Goal: Register for event/course

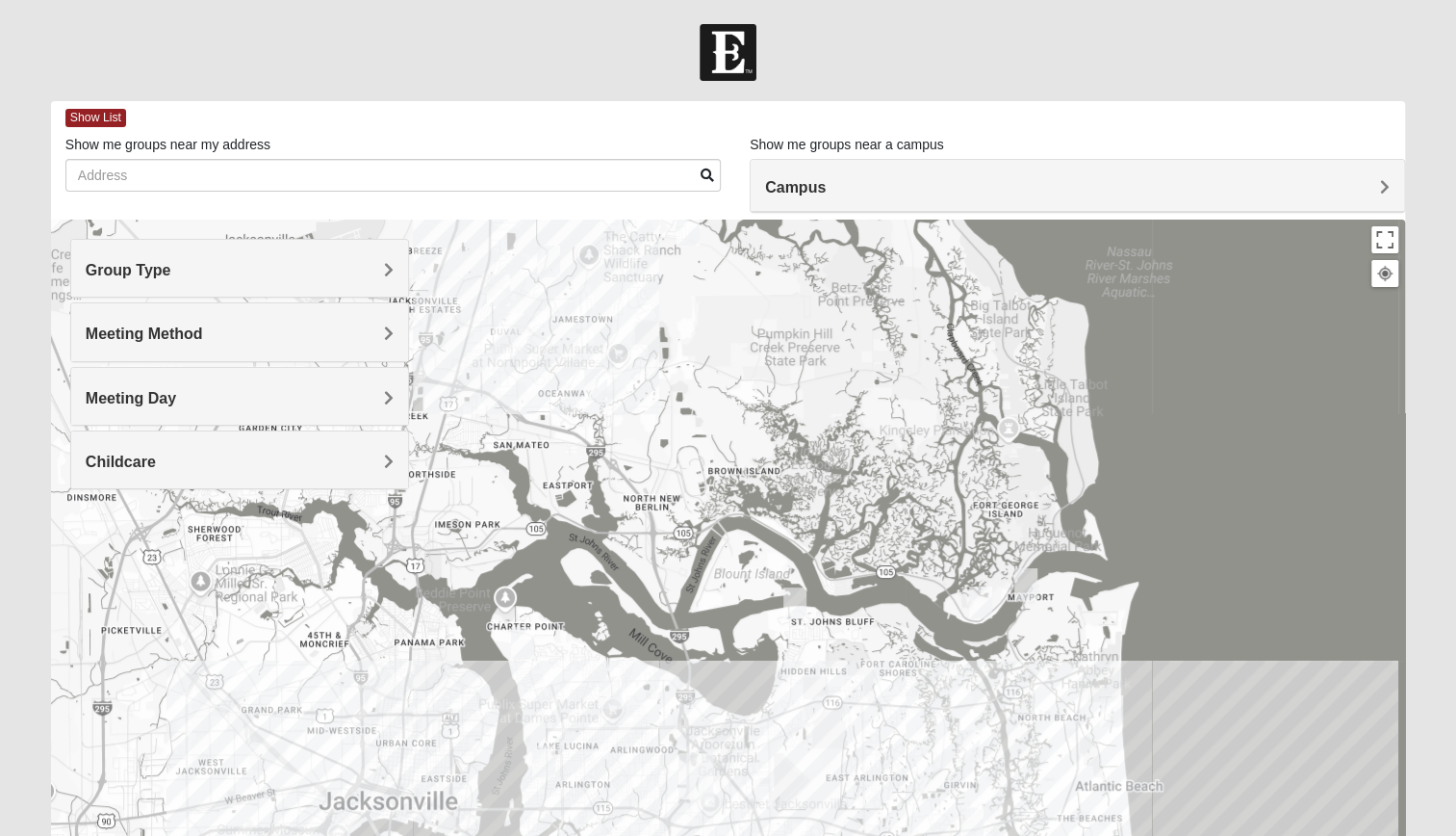
drag, startPoint x: 635, startPoint y: 414, endPoint x: 912, endPoint y: 762, distance: 444.8
click at [912, 762] on div at bounding box center [727, 604] width 1353 height 770
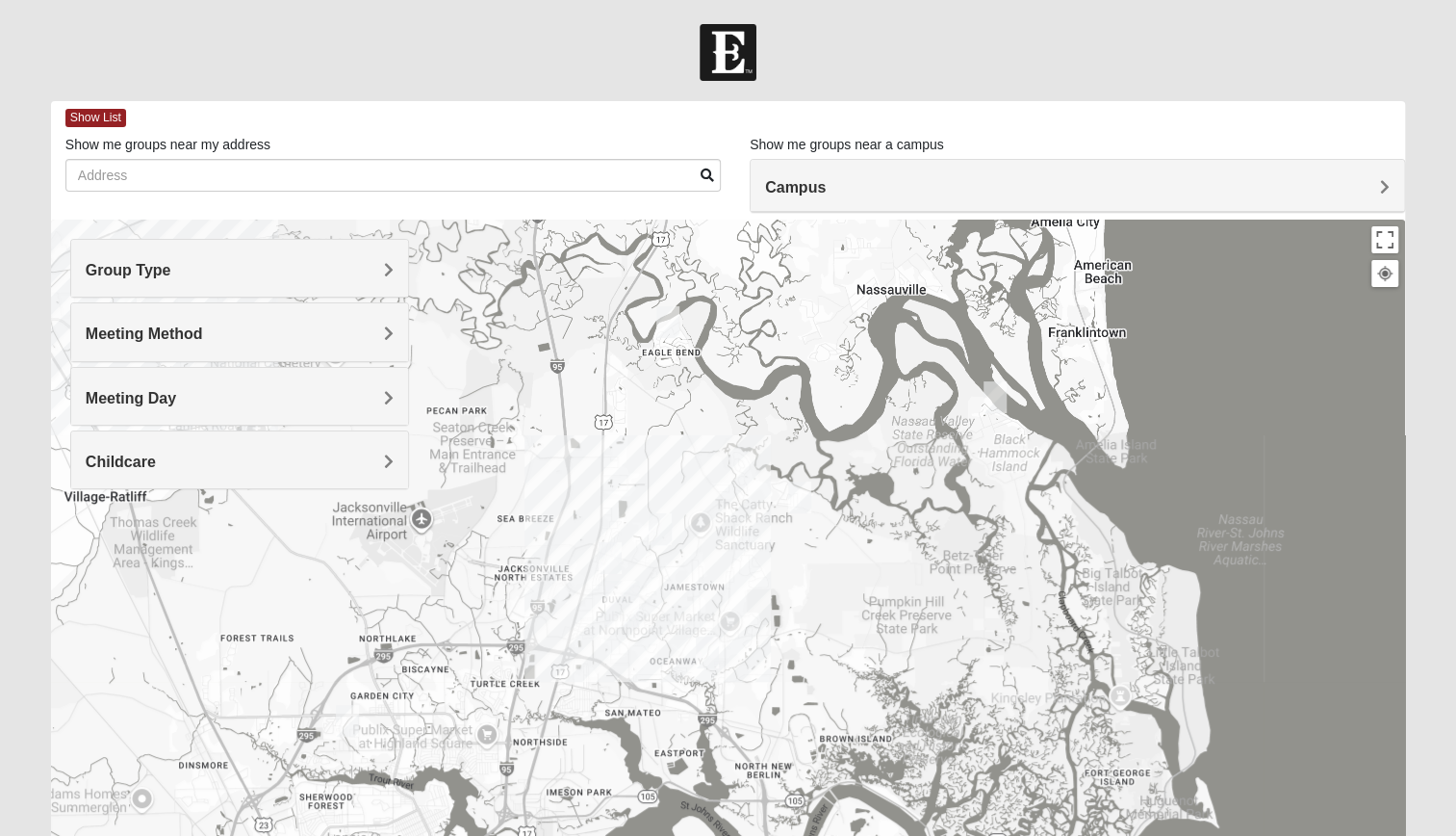
drag, startPoint x: 695, startPoint y: 418, endPoint x: 808, endPoint y: 694, distance: 298.2
click at [808, 694] on div at bounding box center [727, 604] width 1353 height 770
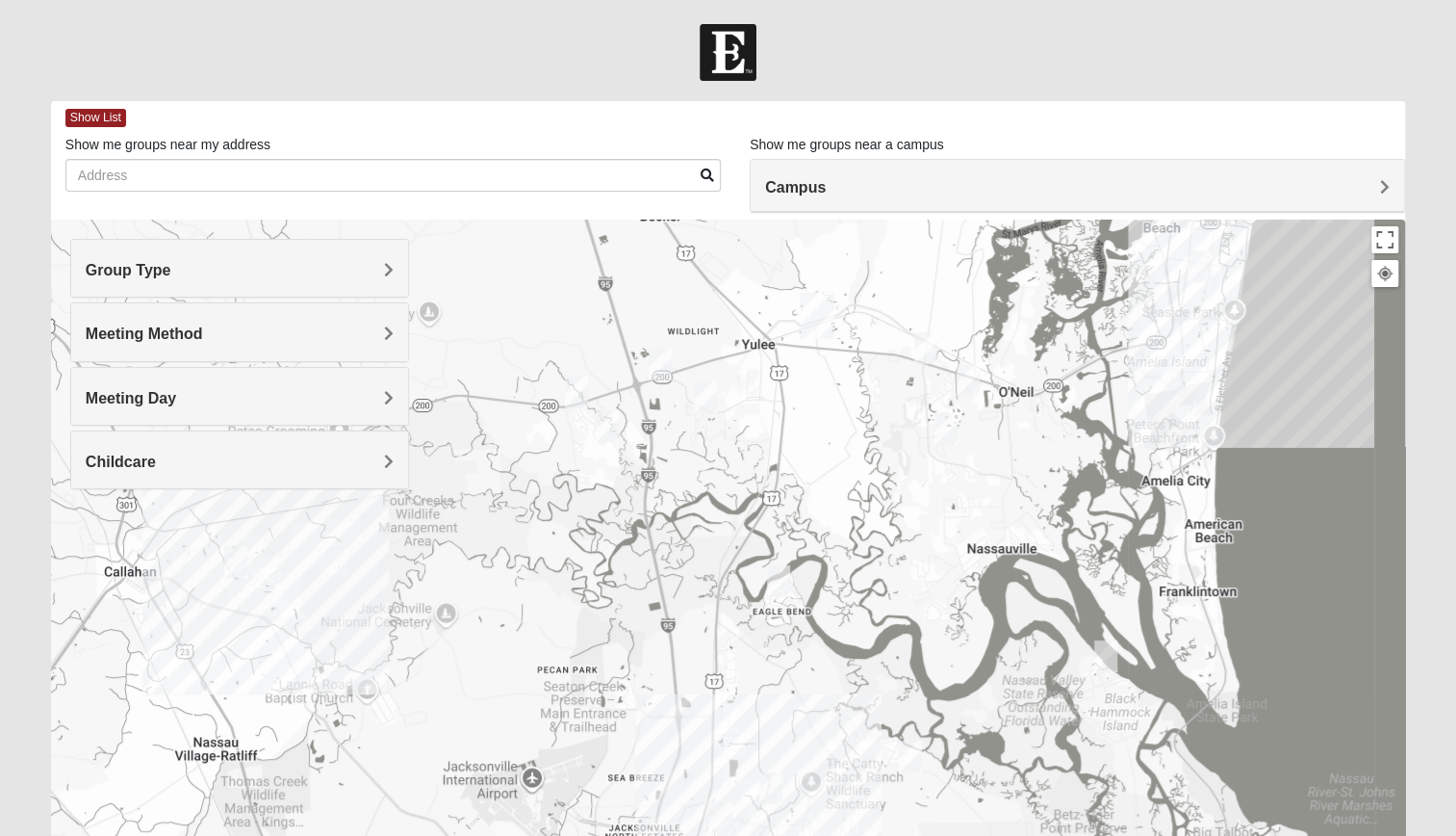
drag, startPoint x: 820, startPoint y: 324, endPoint x: 935, endPoint y: 578, distance: 278.8
click at [935, 578] on div at bounding box center [727, 604] width 1353 height 770
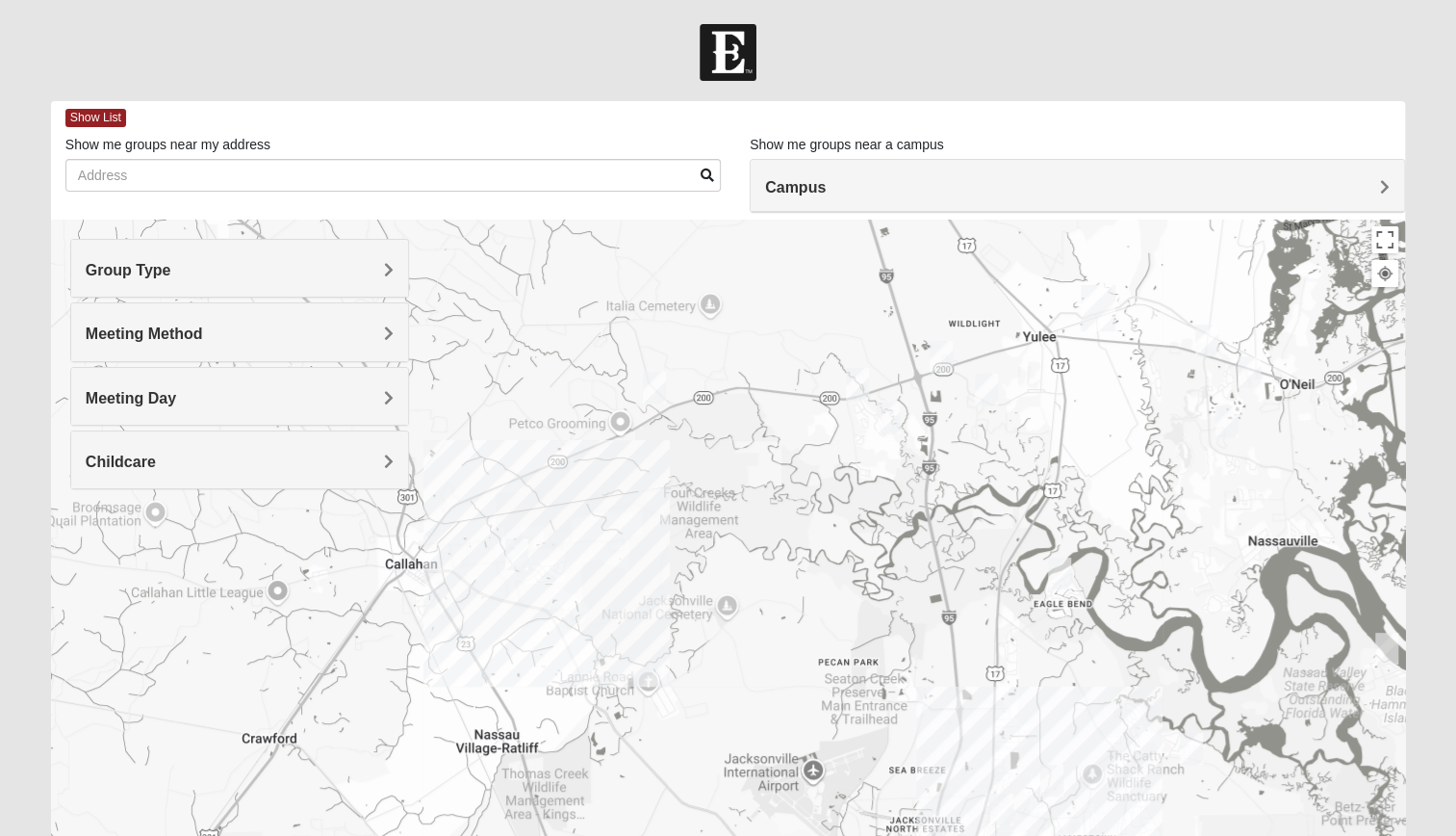
drag, startPoint x: 498, startPoint y: 553, endPoint x: 782, endPoint y: 546, distance: 284.1
click at [782, 546] on div at bounding box center [727, 604] width 1353 height 770
click at [659, 389] on img "Mixed Johnson 32011" at bounding box center [652, 388] width 39 height 47
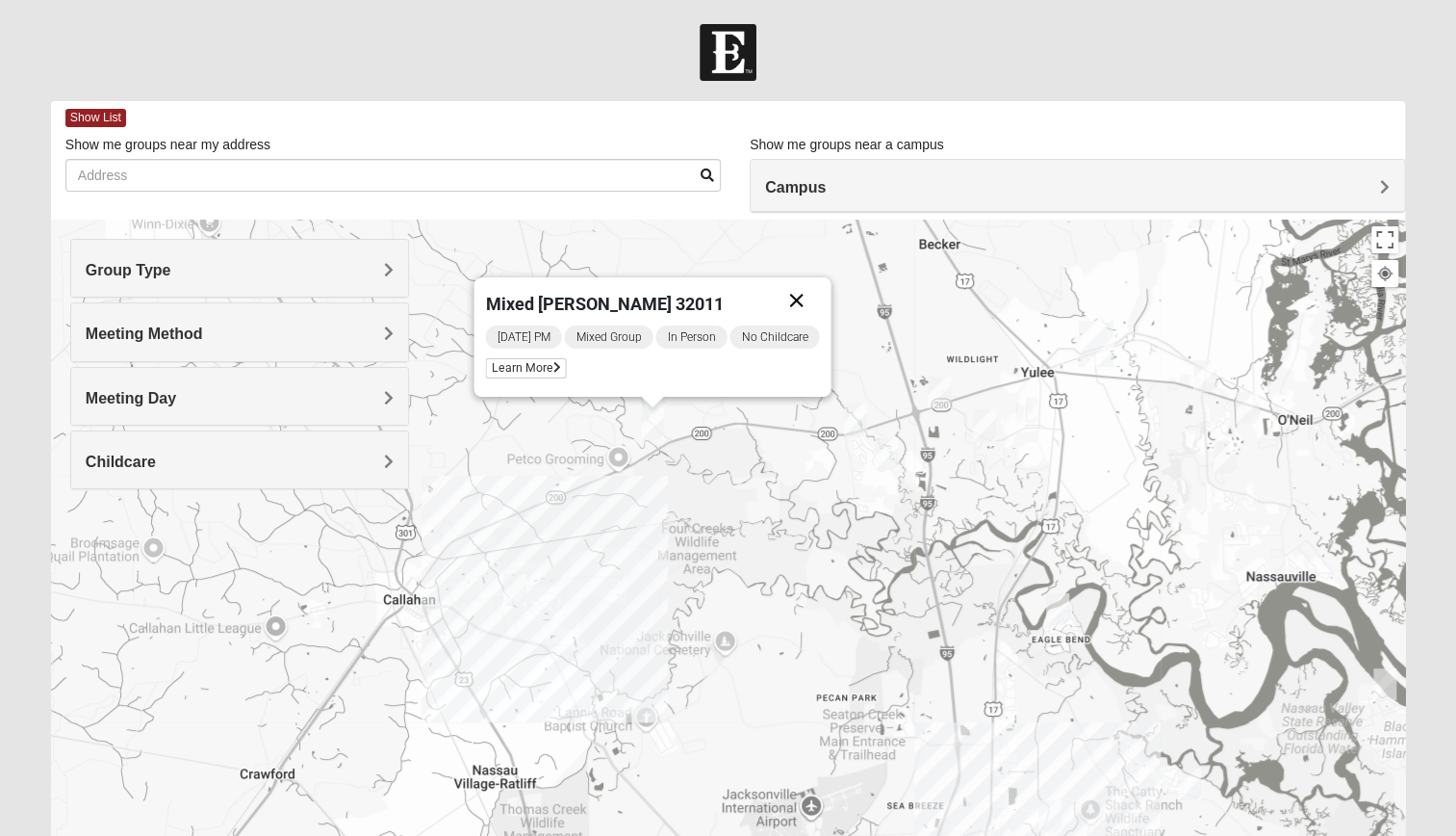
click at [799, 300] on button "Close" at bounding box center [796, 300] width 46 height 46
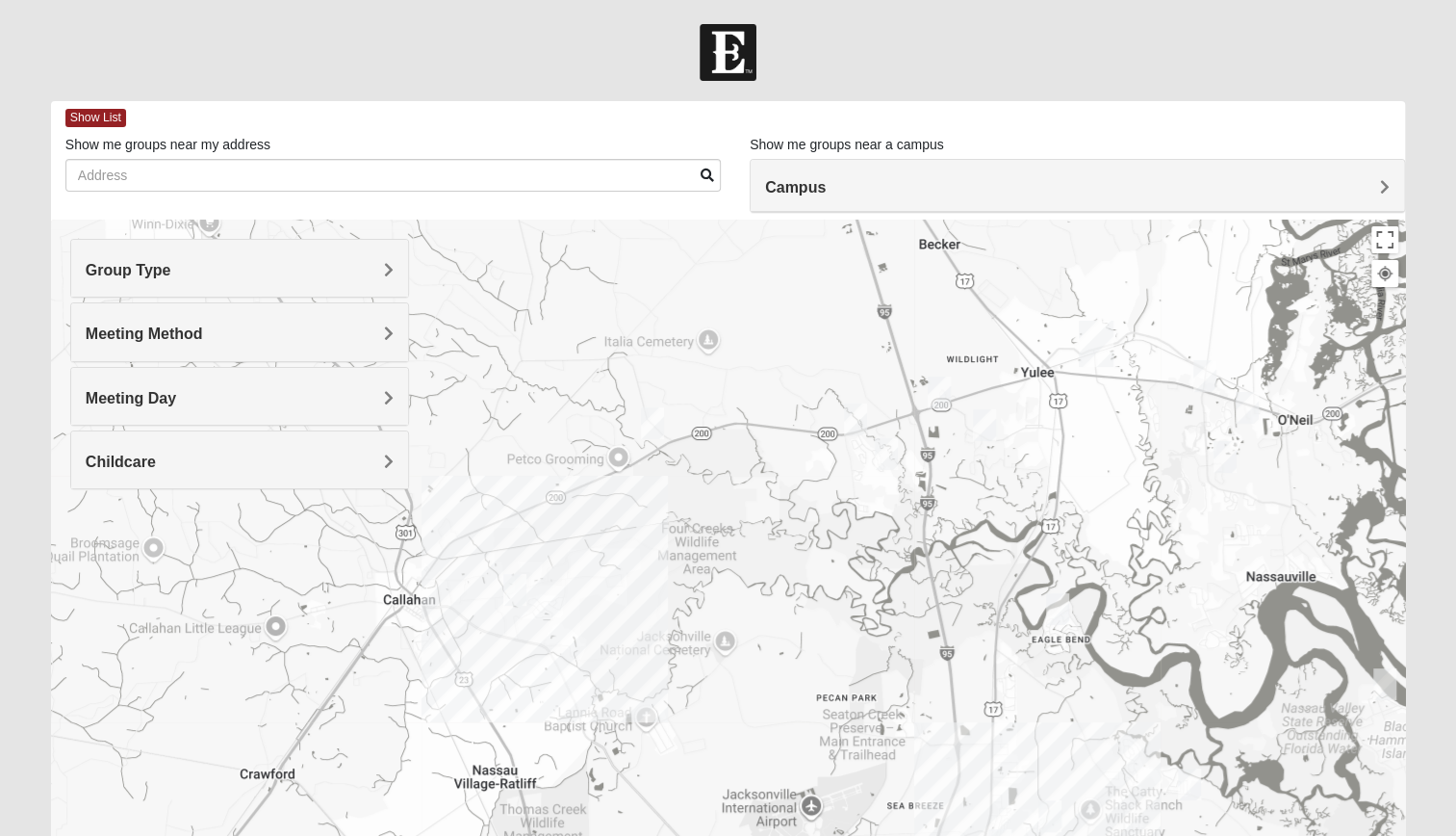
click at [857, 420] on img "Mens Evans 32097" at bounding box center [855, 418] width 39 height 47
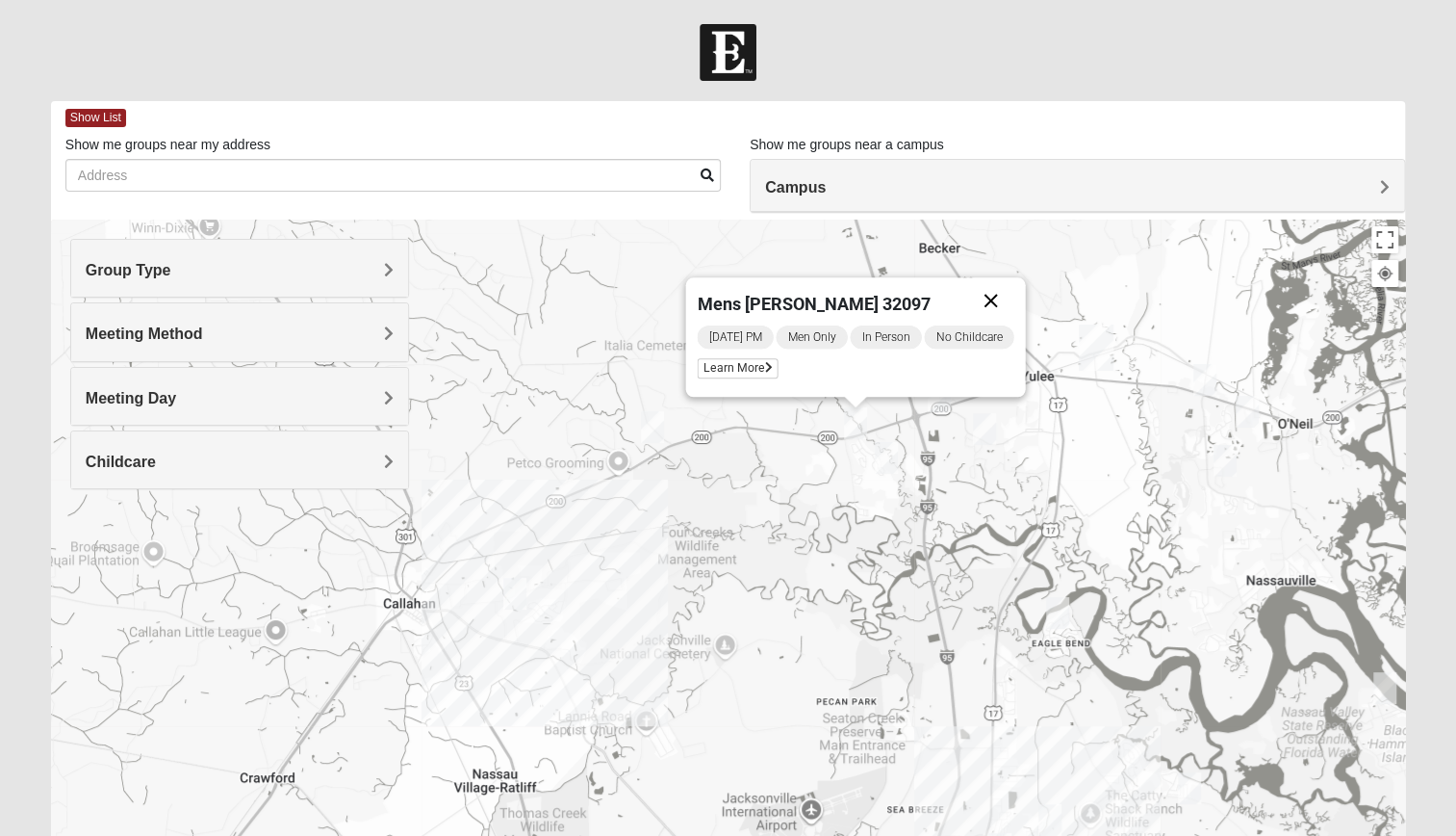
click at [999, 296] on button "Close" at bounding box center [990, 300] width 46 height 46
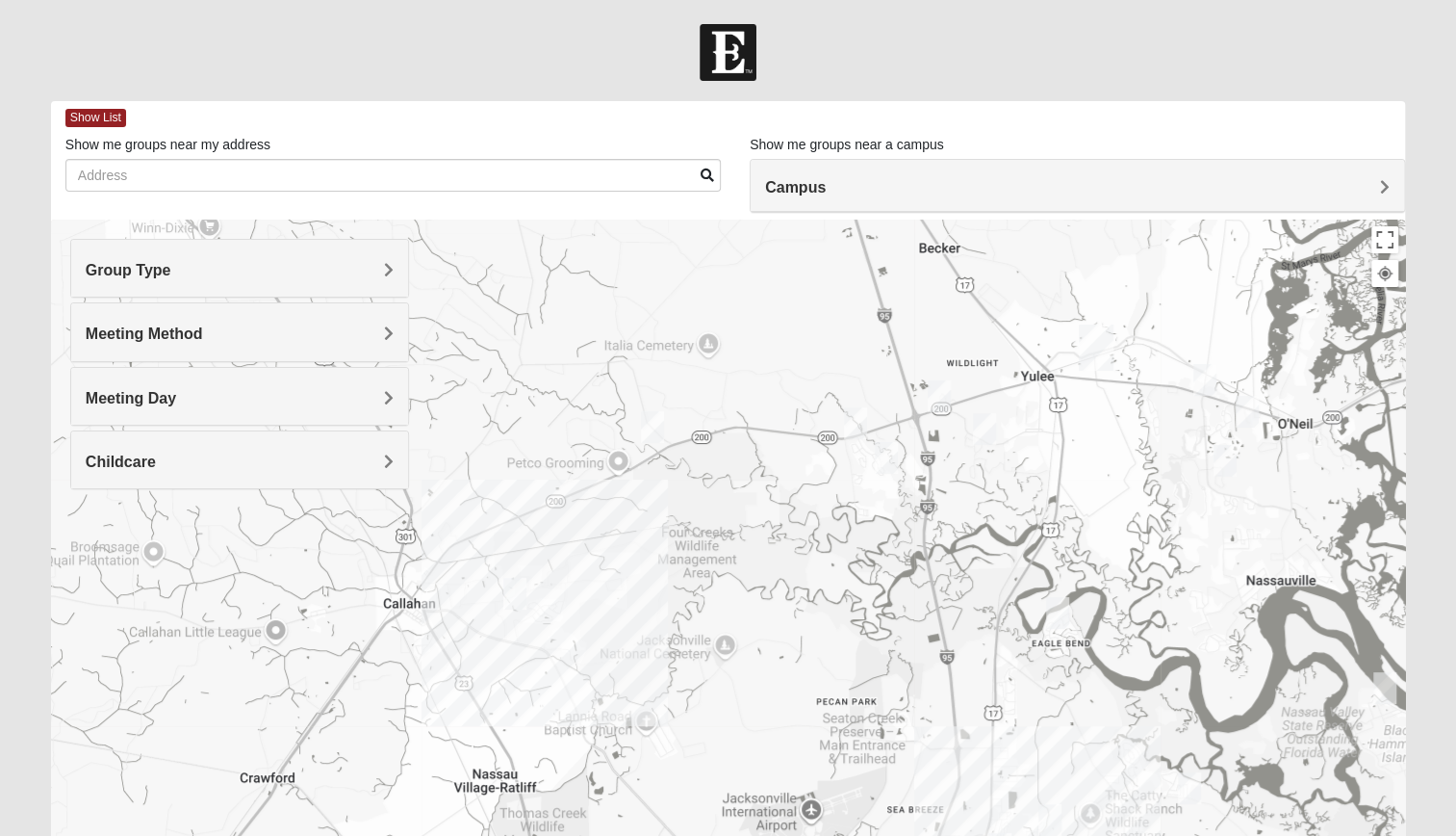
click at [941, 385] on img "Mens Marsh 32097" at bounding box center [939, 396] width 39 height 47
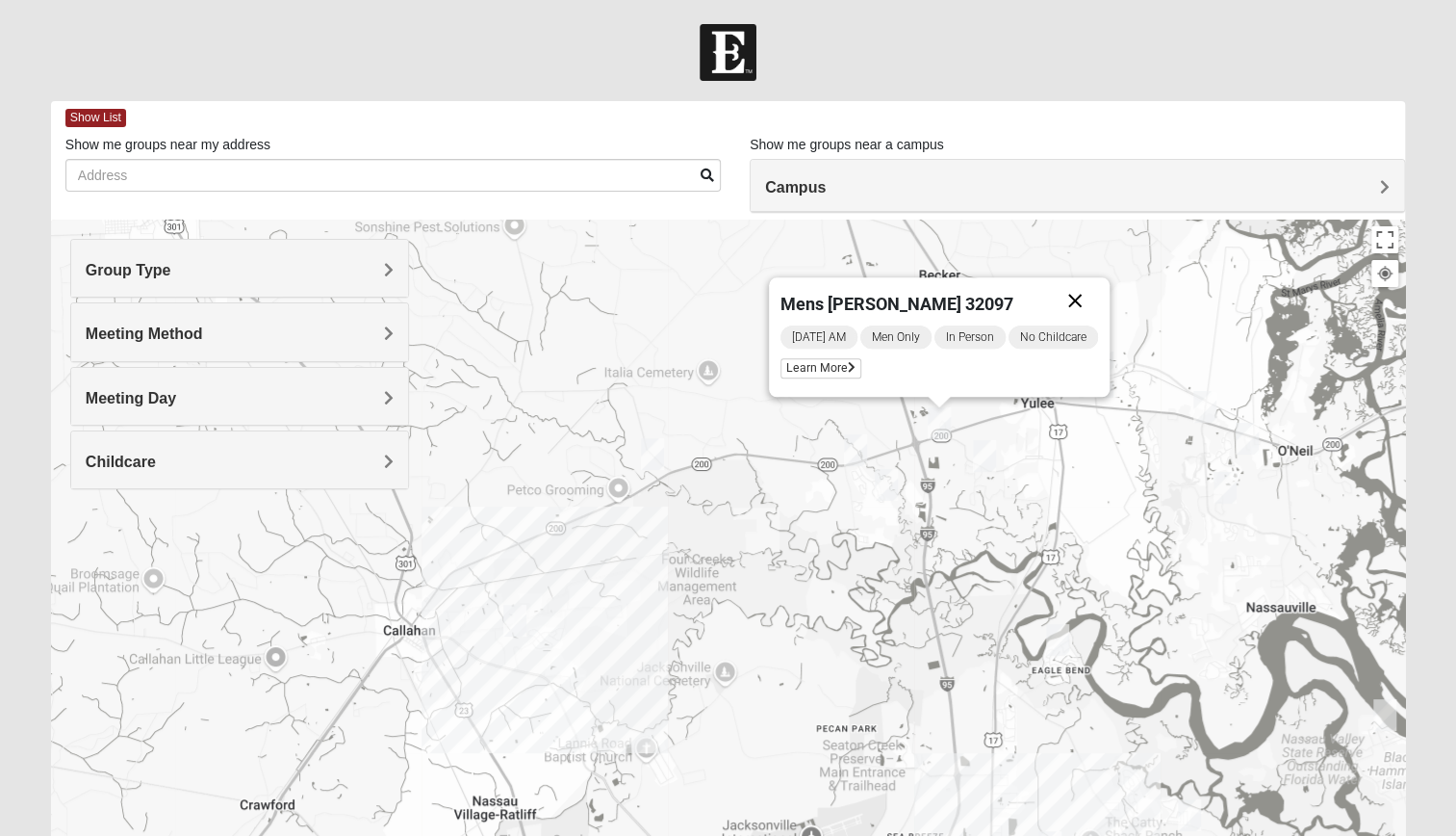
click at [1088, 293] on button "Close" at bounding box center [1075, 300] width 46 height 46
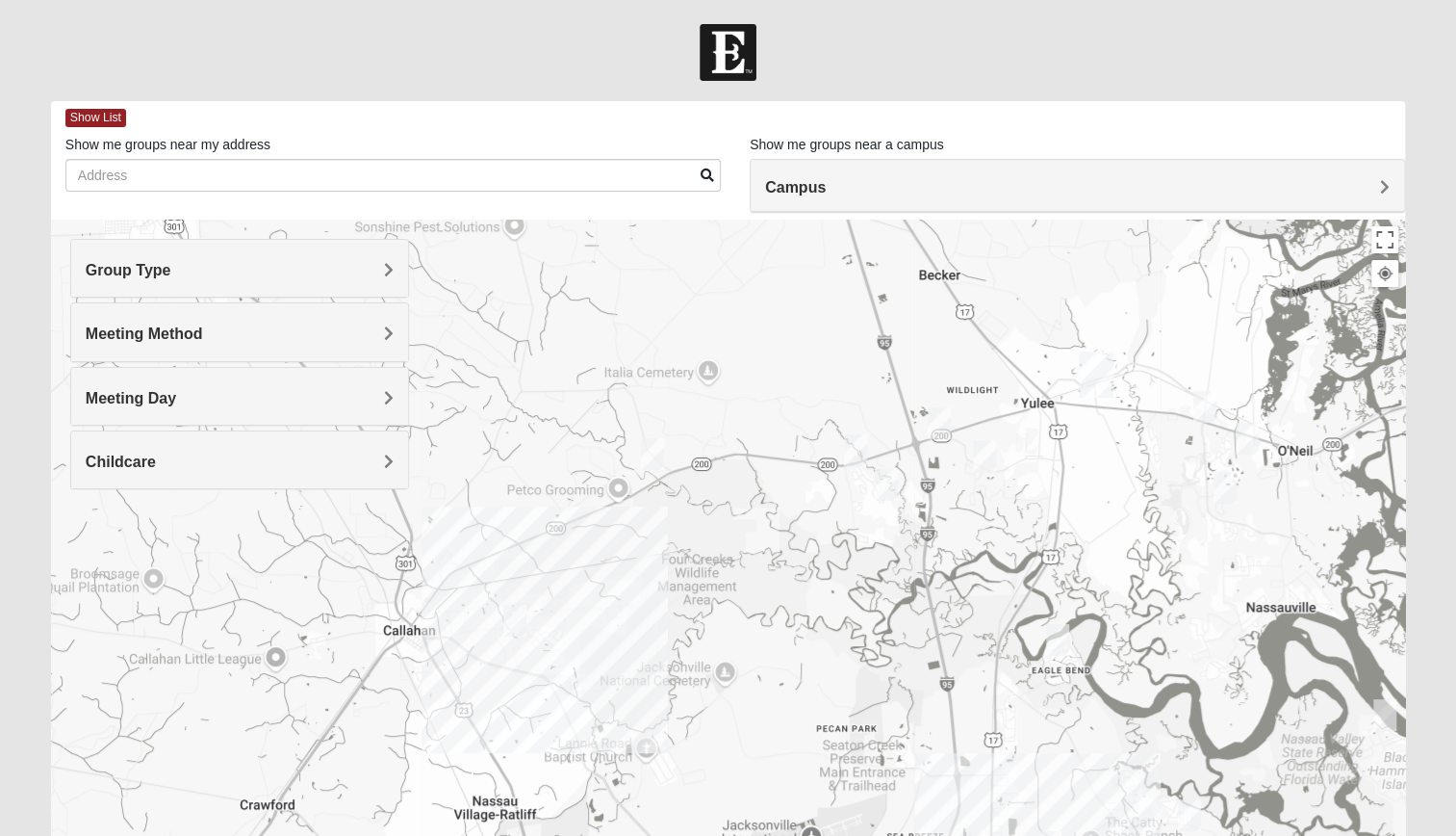
click at [1206, 404] on img "Mens Lane 32034" at bounding box center [1204, 407] width 39 height 47
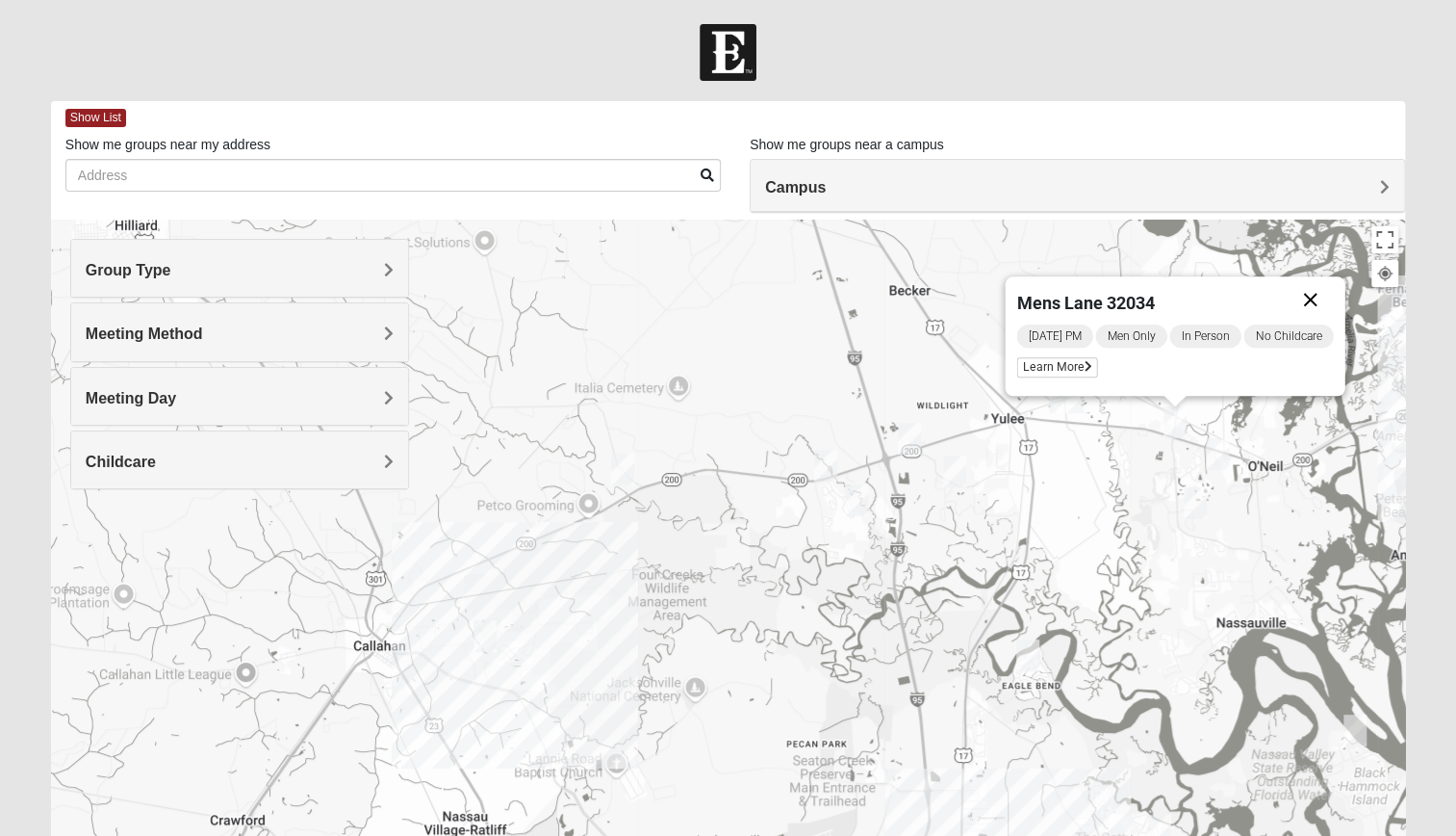
click at [1309, 299] on button "Close" at bounding box center [1310, 299] width 46 height 46
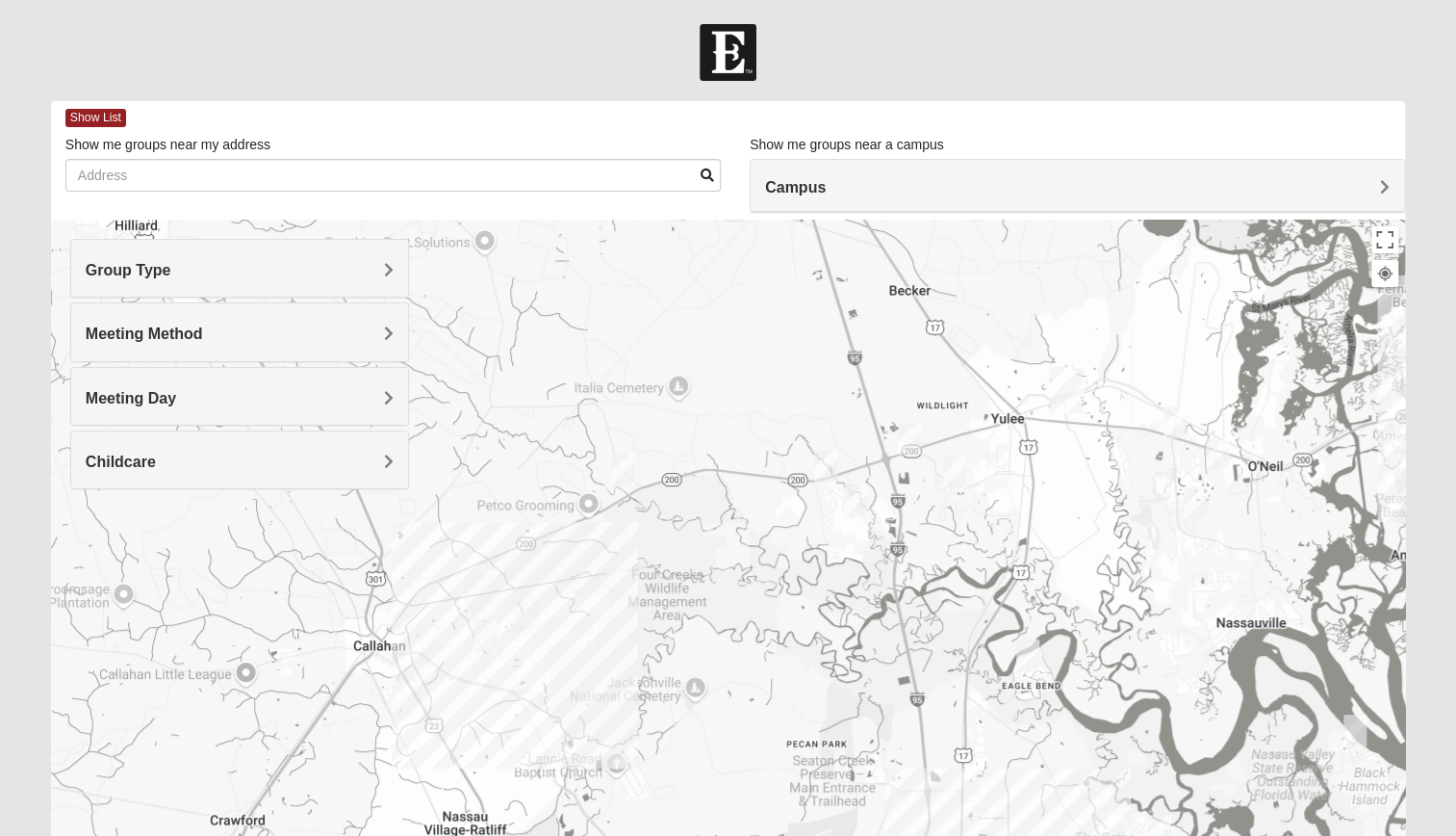
click at [1193, 493] on img "Mens Strickenburg 32097" at bounding box center [1195, 502] width 39 height 47
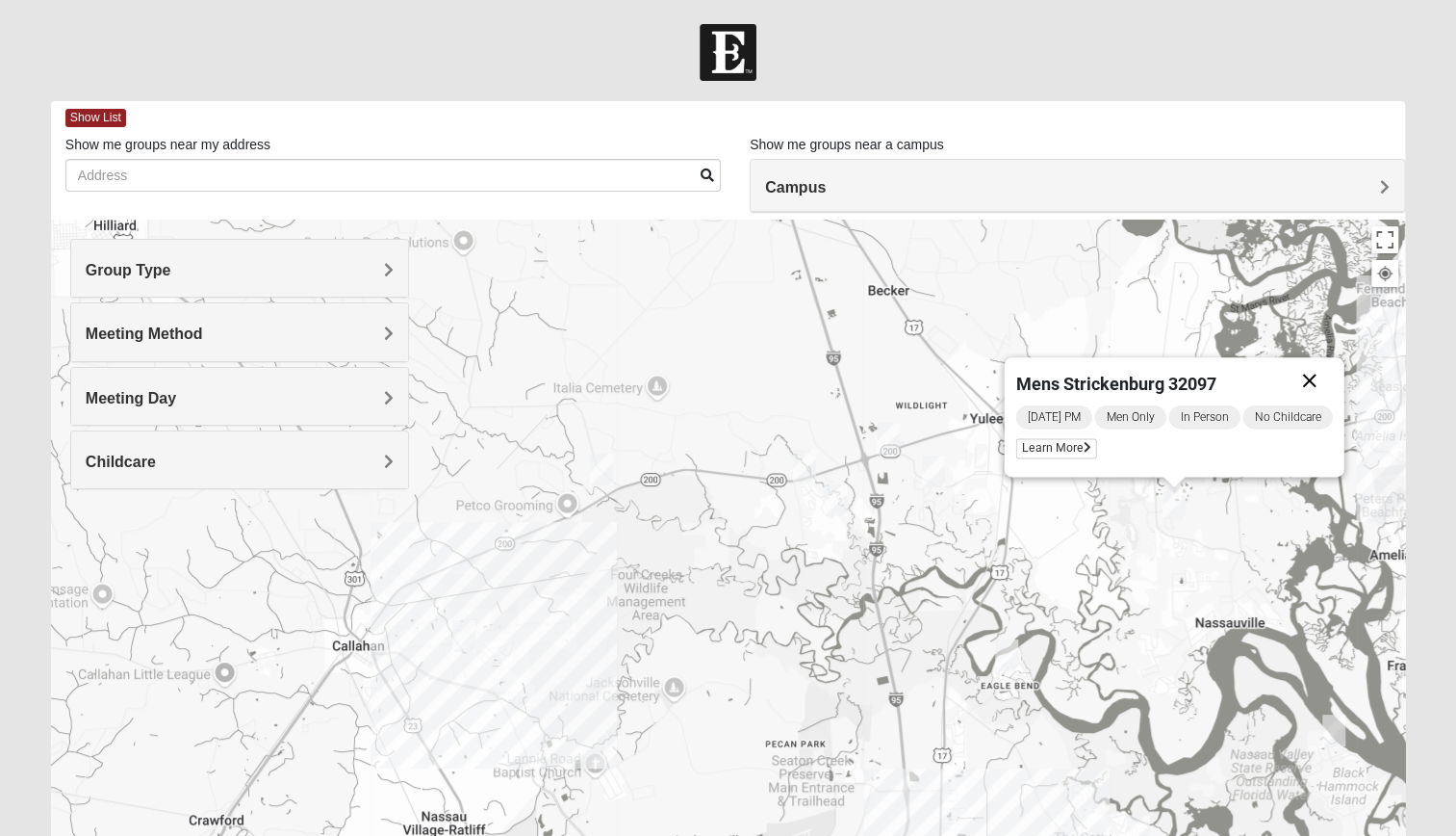
click at [1314, 382] on button "Close" at bounding box center [1309, 380] width 46 height 46
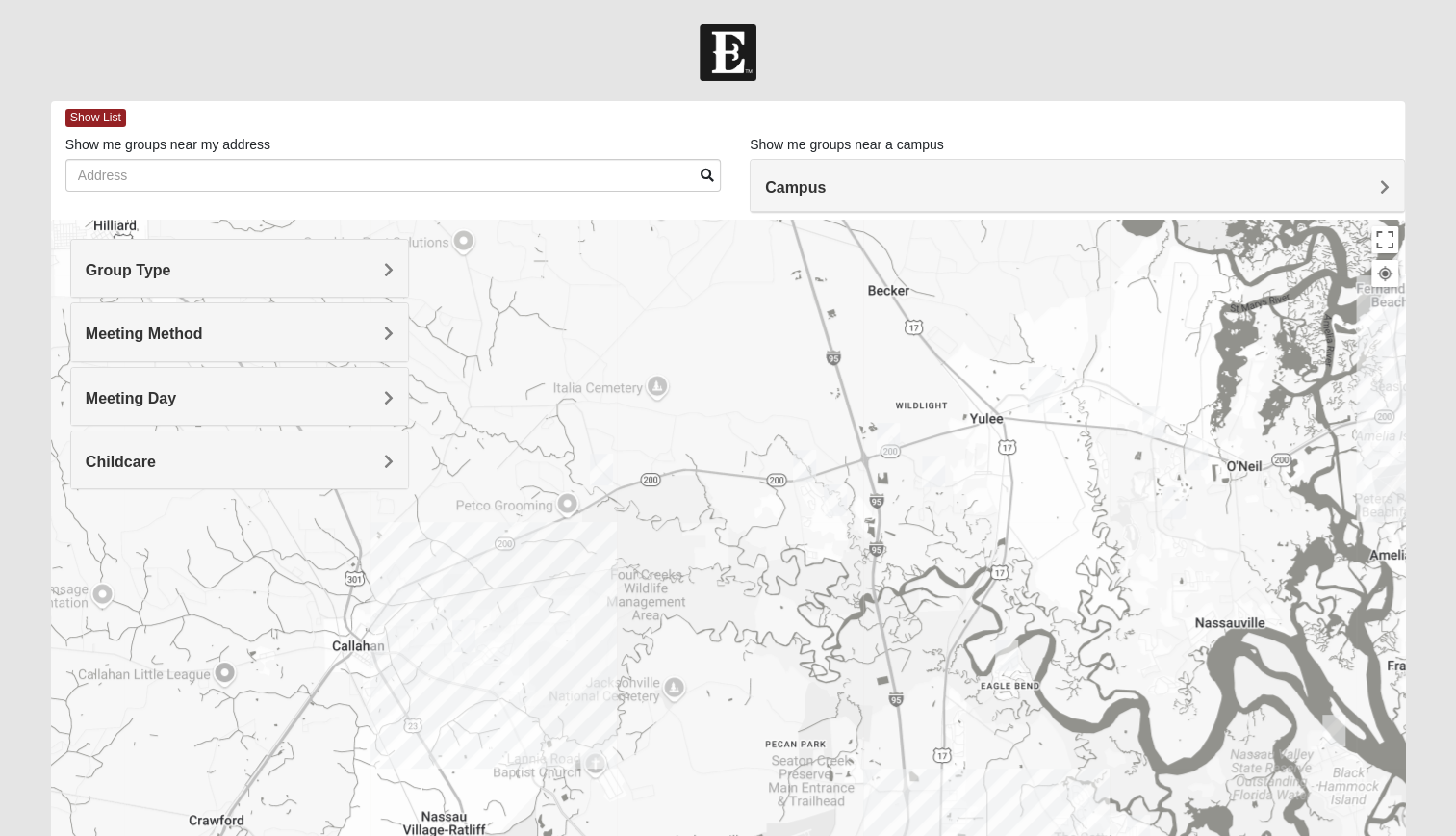
click at [603, 471] on img "Mixed Johnson 32011" at bounding box center [602, 468] width 39 height 47
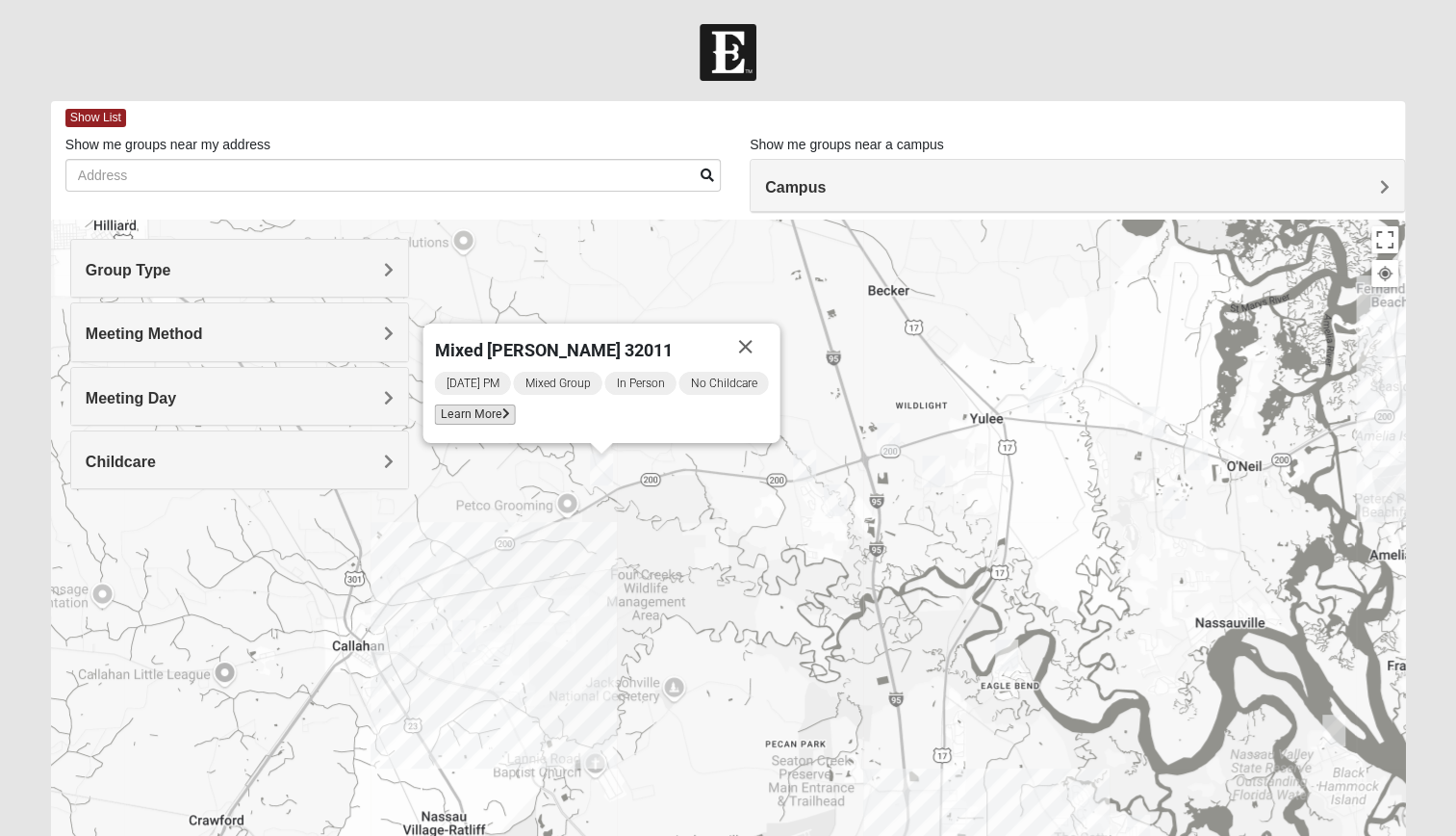
click at [471, 414] on span "Learn More" at bounding box center [474, 415] width 81 height 20
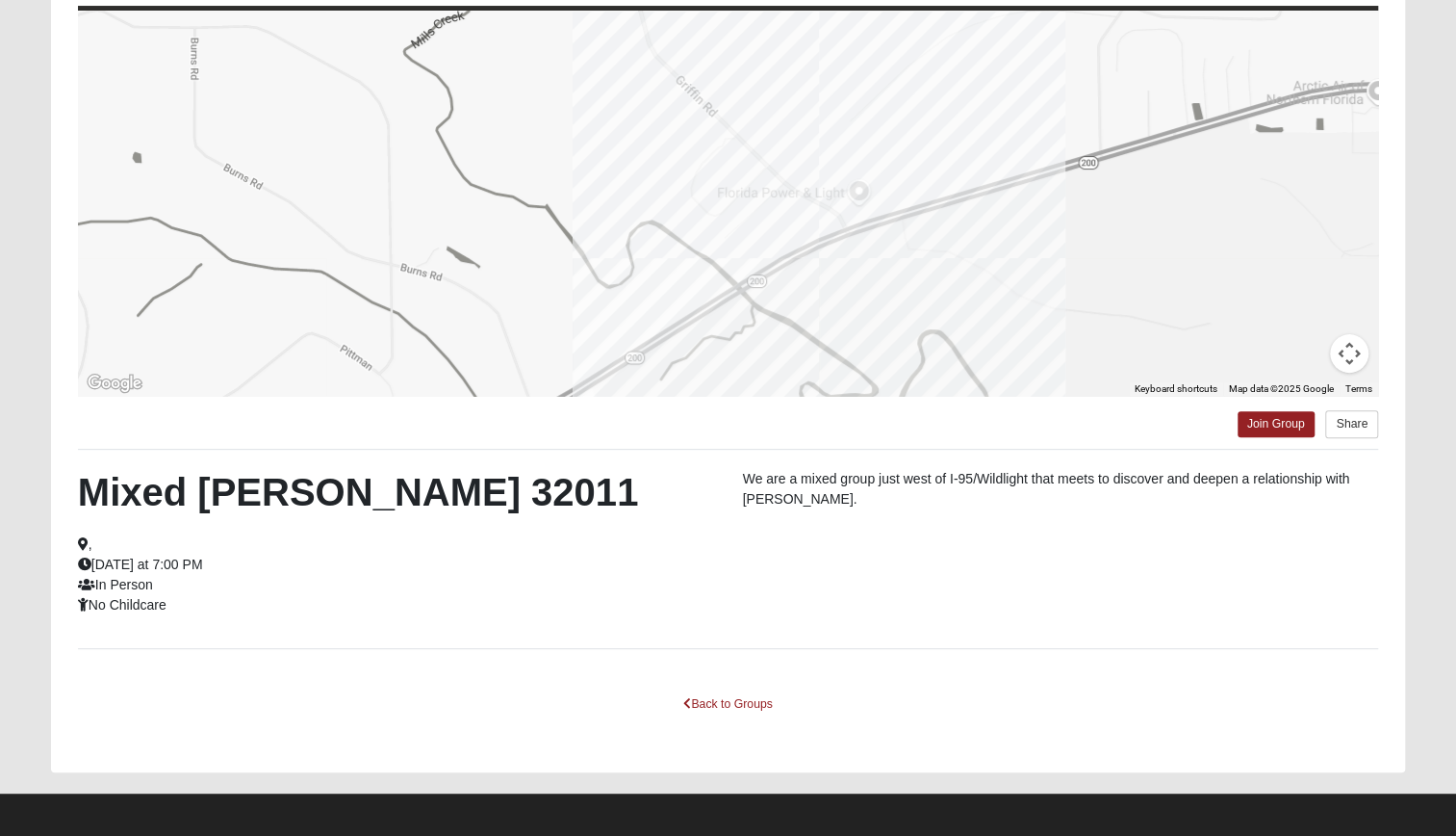
scroll to position [204, 0]
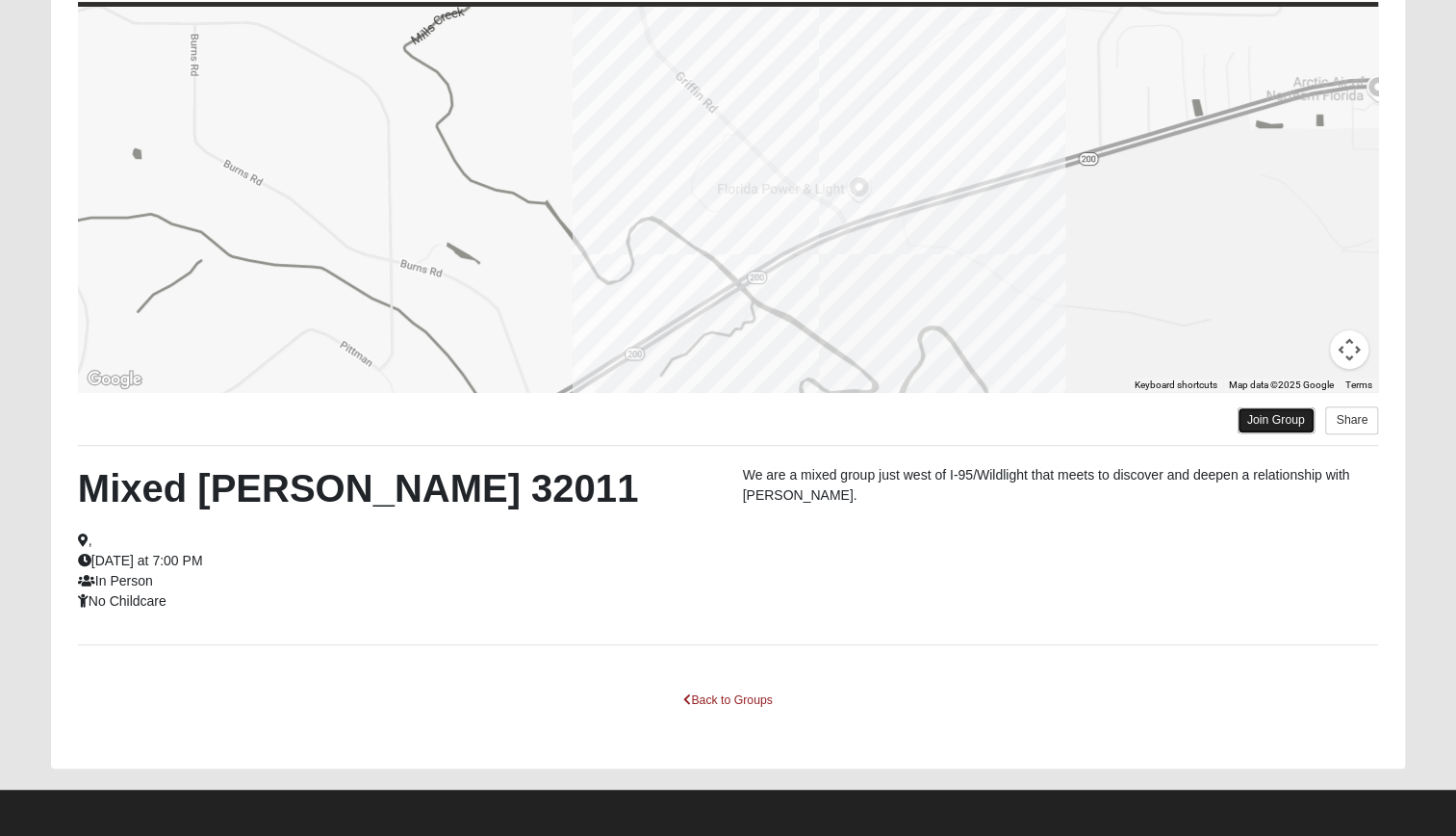
click at [1282, 419] on link "Join Group" at bounding box center [1275, 420] width 77 height 26
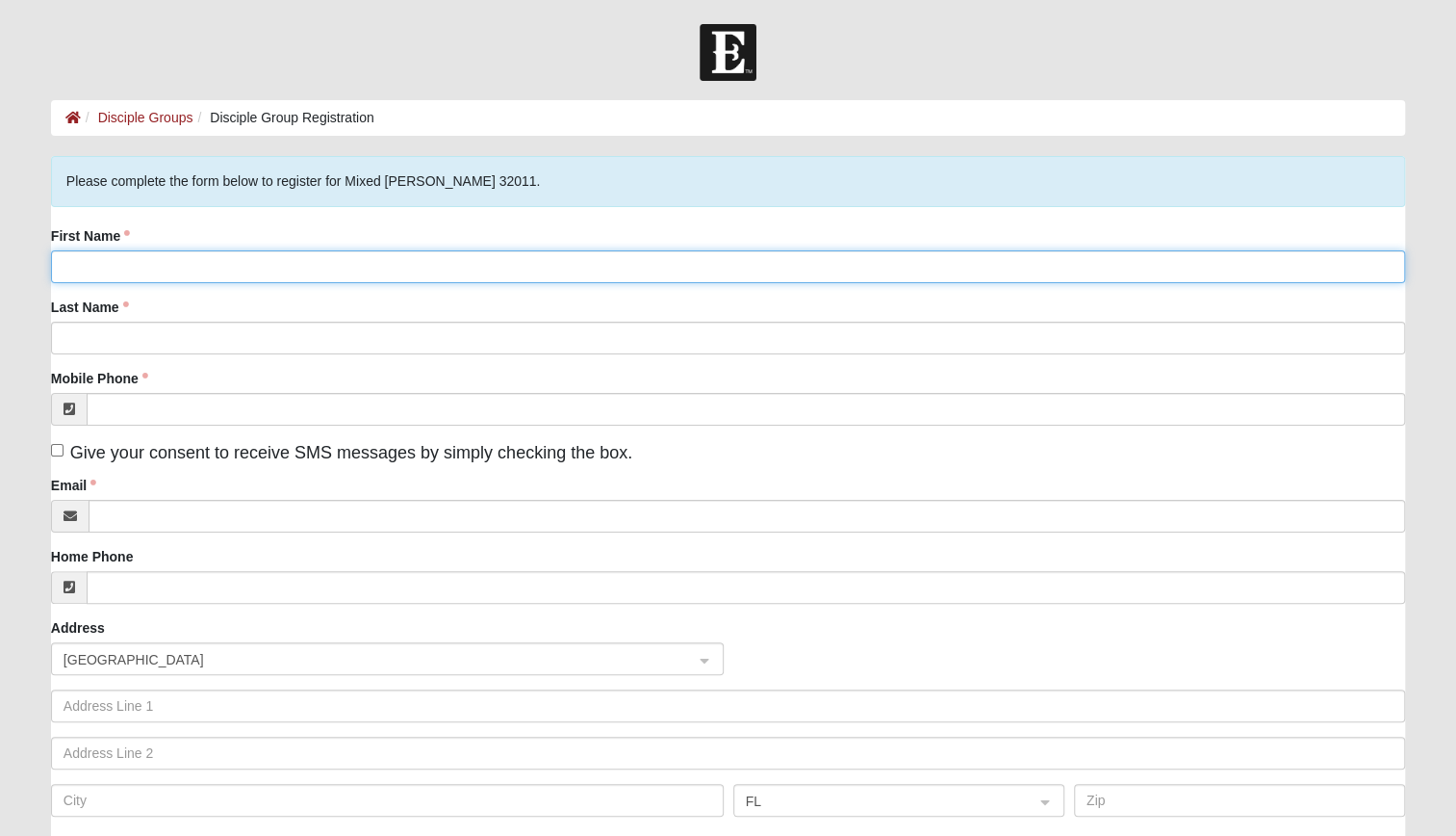
click at [974, 262] on input "First Name" at bounding box center [727, 266] width 1353 height 33
click at [541, 265] on input "First Name" at bounding box center [727, 266] width 1353 height 33
type input "David"
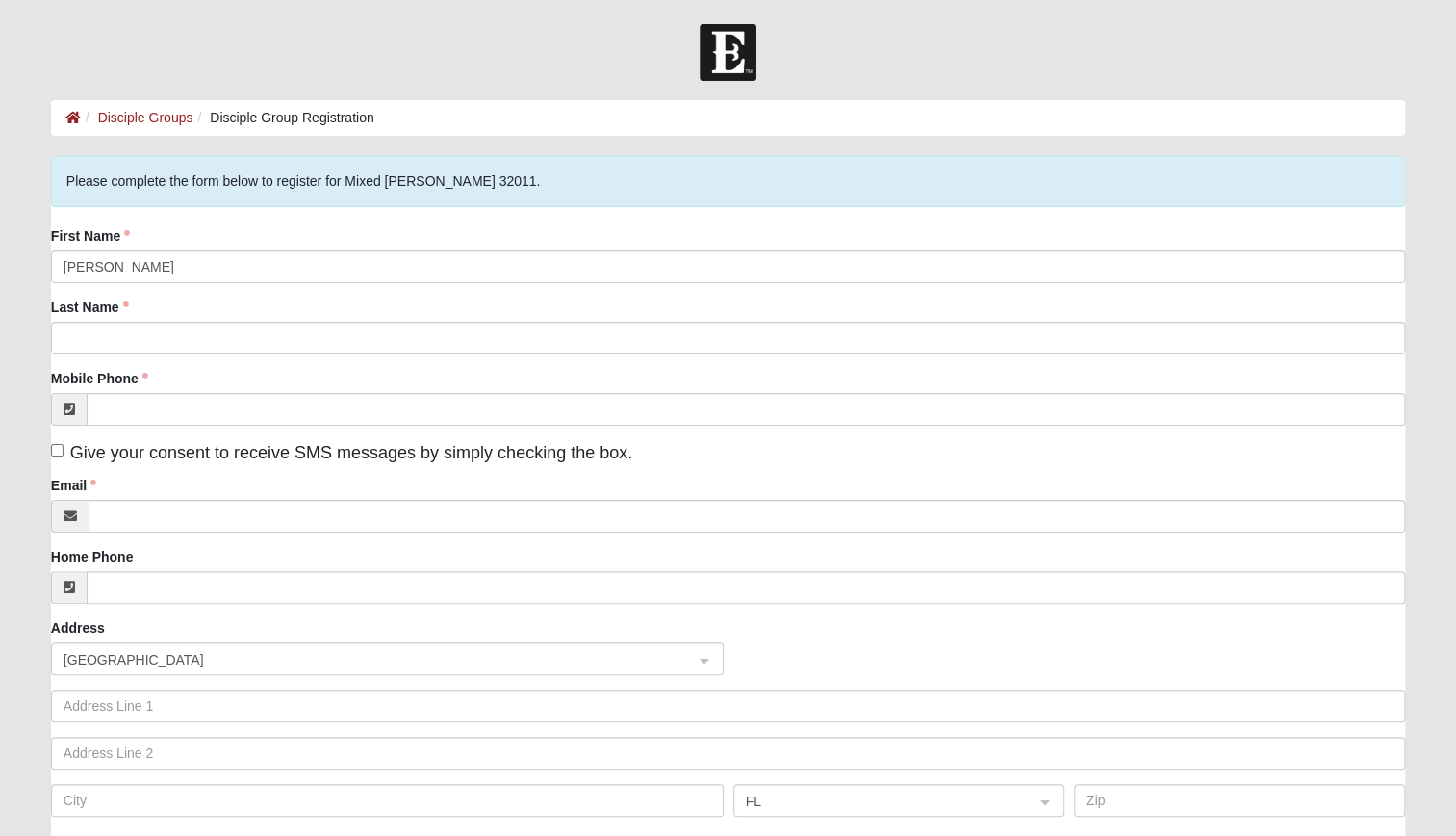
click at [10, 404] on form "Log In Disciple Group Registration Disciple Groups Disciple Group Registration …" at bounding box center [728, 593] width 1456 height 1139
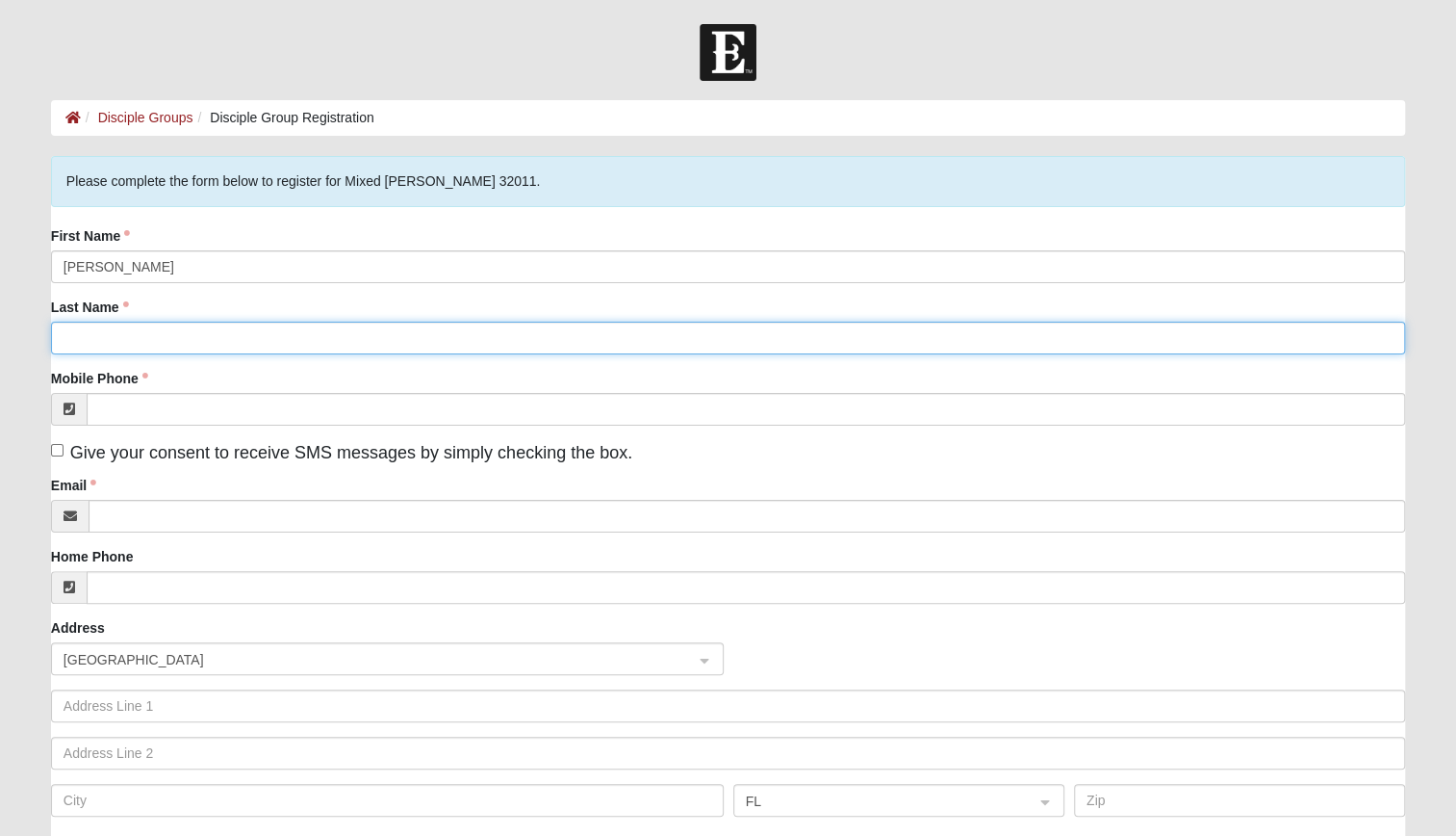
click at [114, 337] on input "Last Name" at bounding box center [727, 338] width 1353 height 33
type input "Sherry"
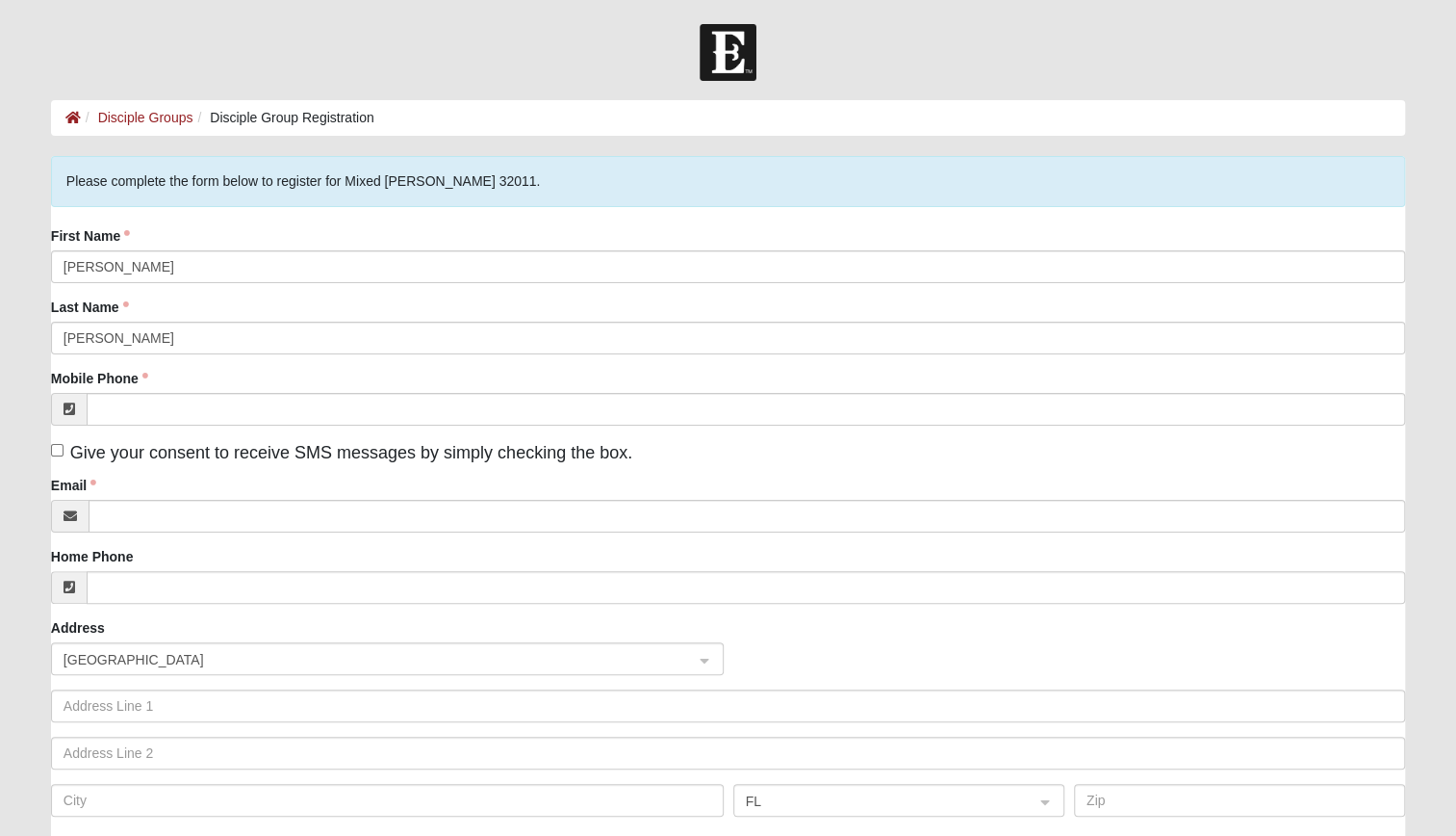
click at [18, 334] on form "Log In Disciple Group Registration Disciple Groups Disciple Group Registration …" at bounding box center [728, 593] width 1456 height 1139
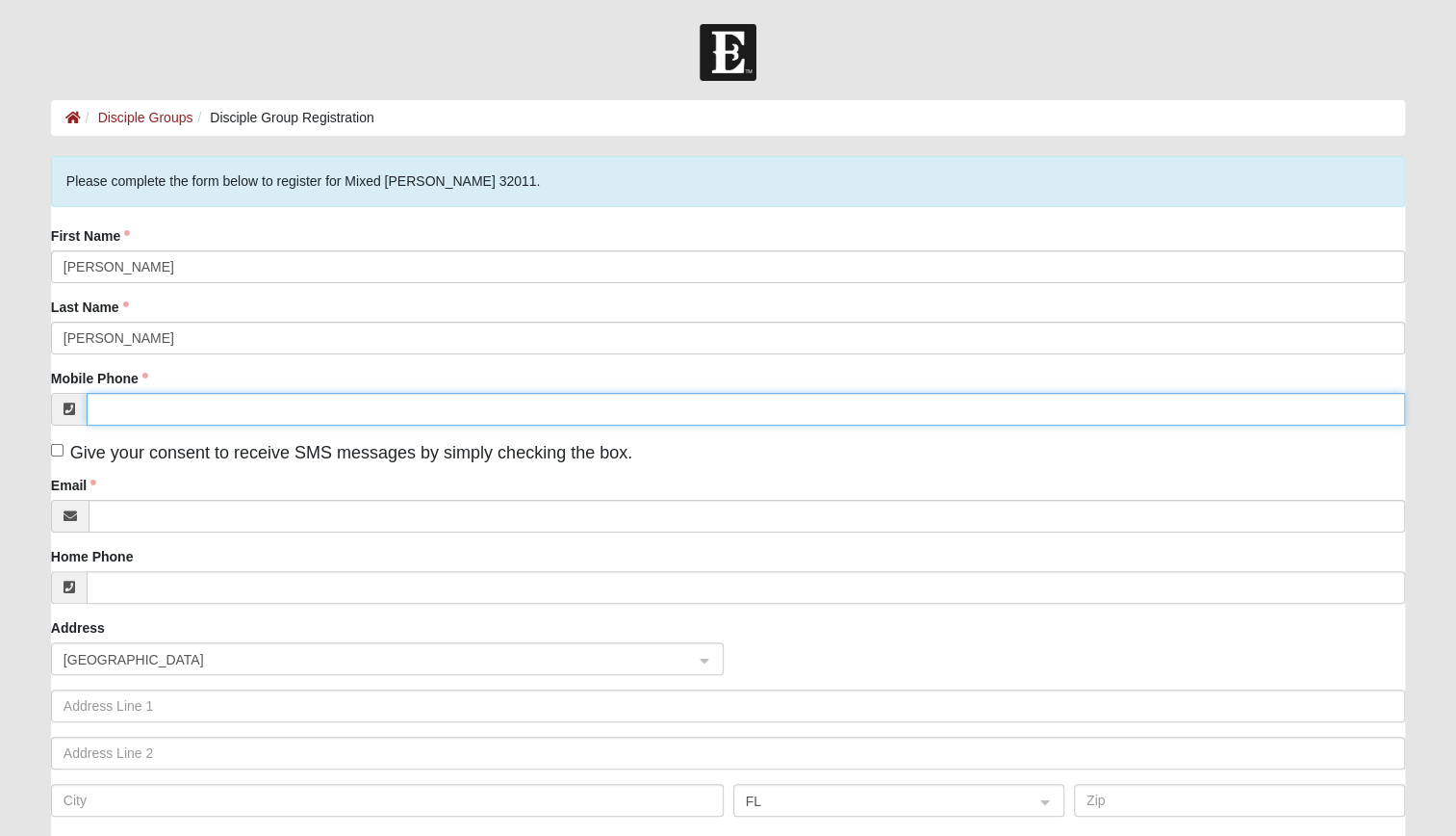
click at [127, 409] on input "Mobile Phone" at bounding box center [746, 409] width 1319 height 33
type input "(508) 365-9883"
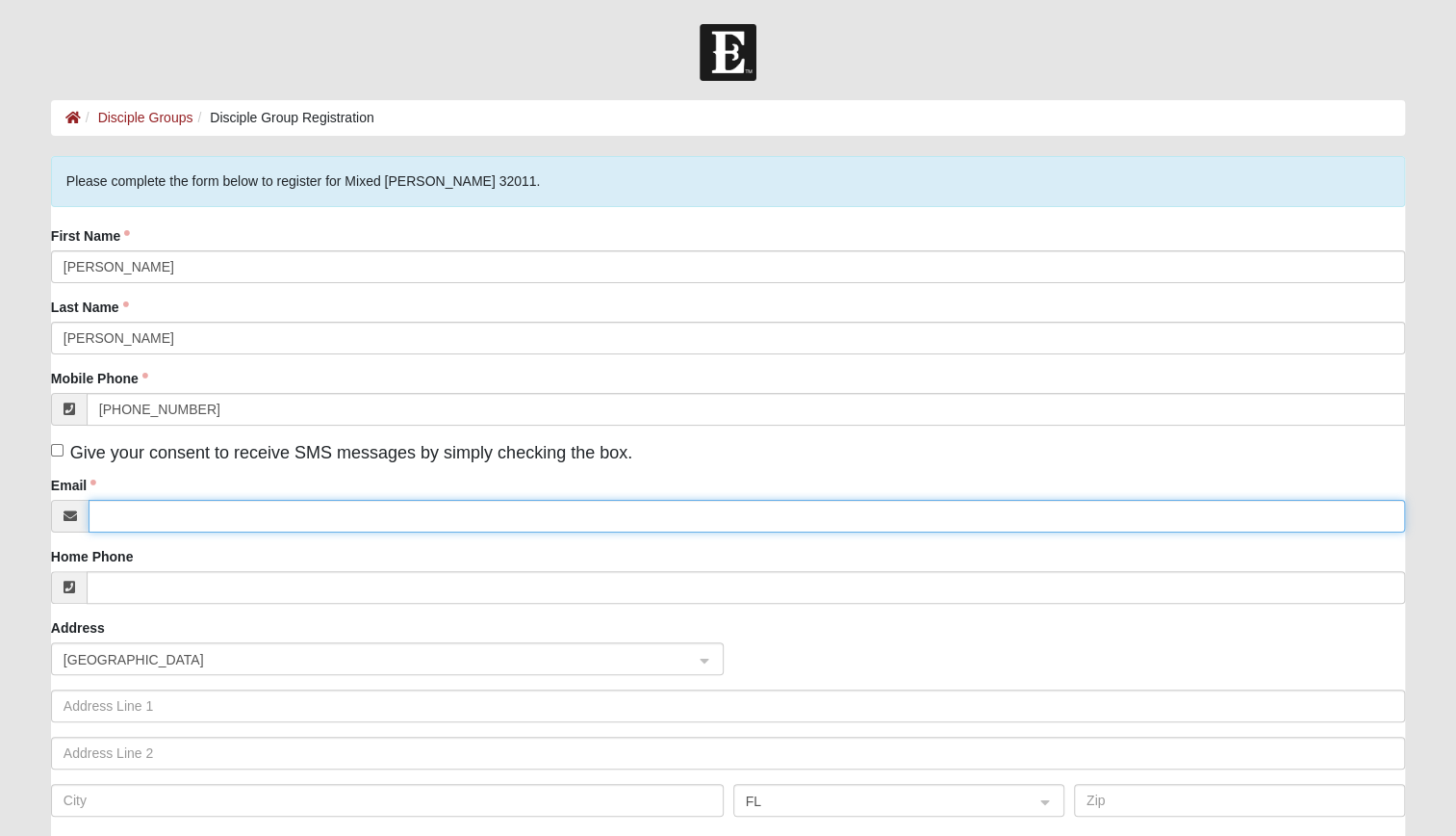
type input "djsherry@gmail.com"
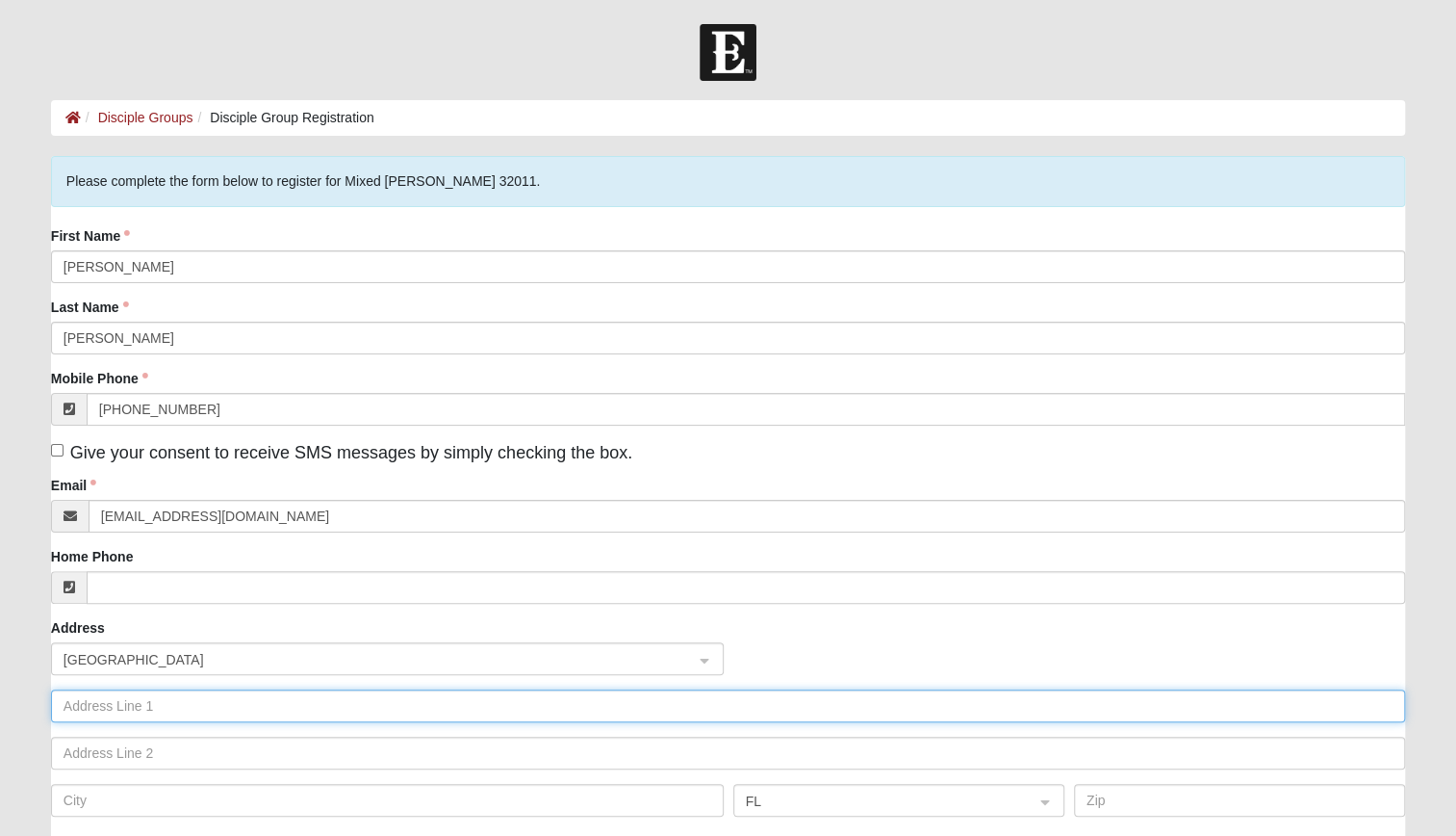
type input "382 MUHLY GRASS ST"
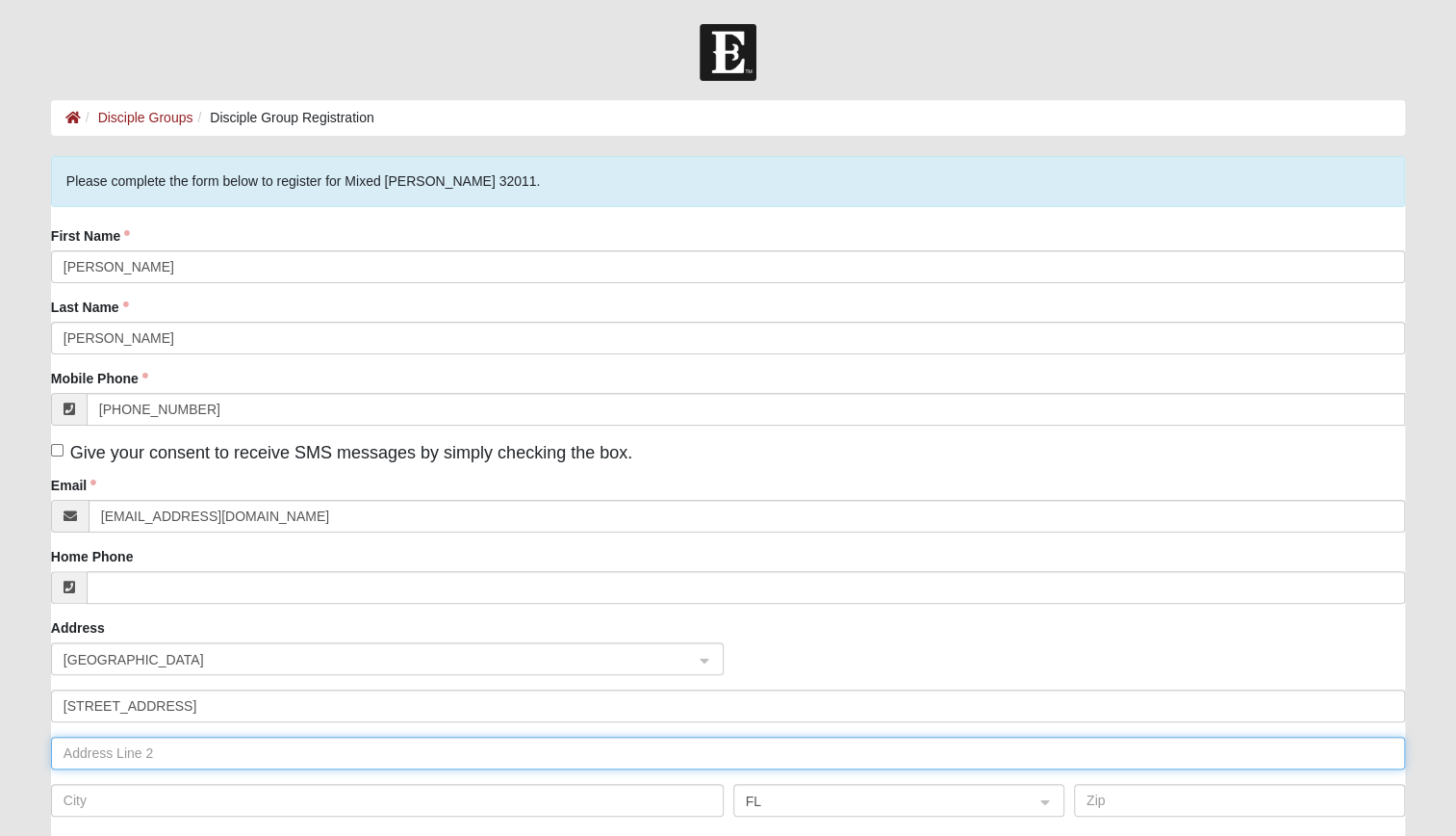
type input "382 MUHLY GRASS ST"
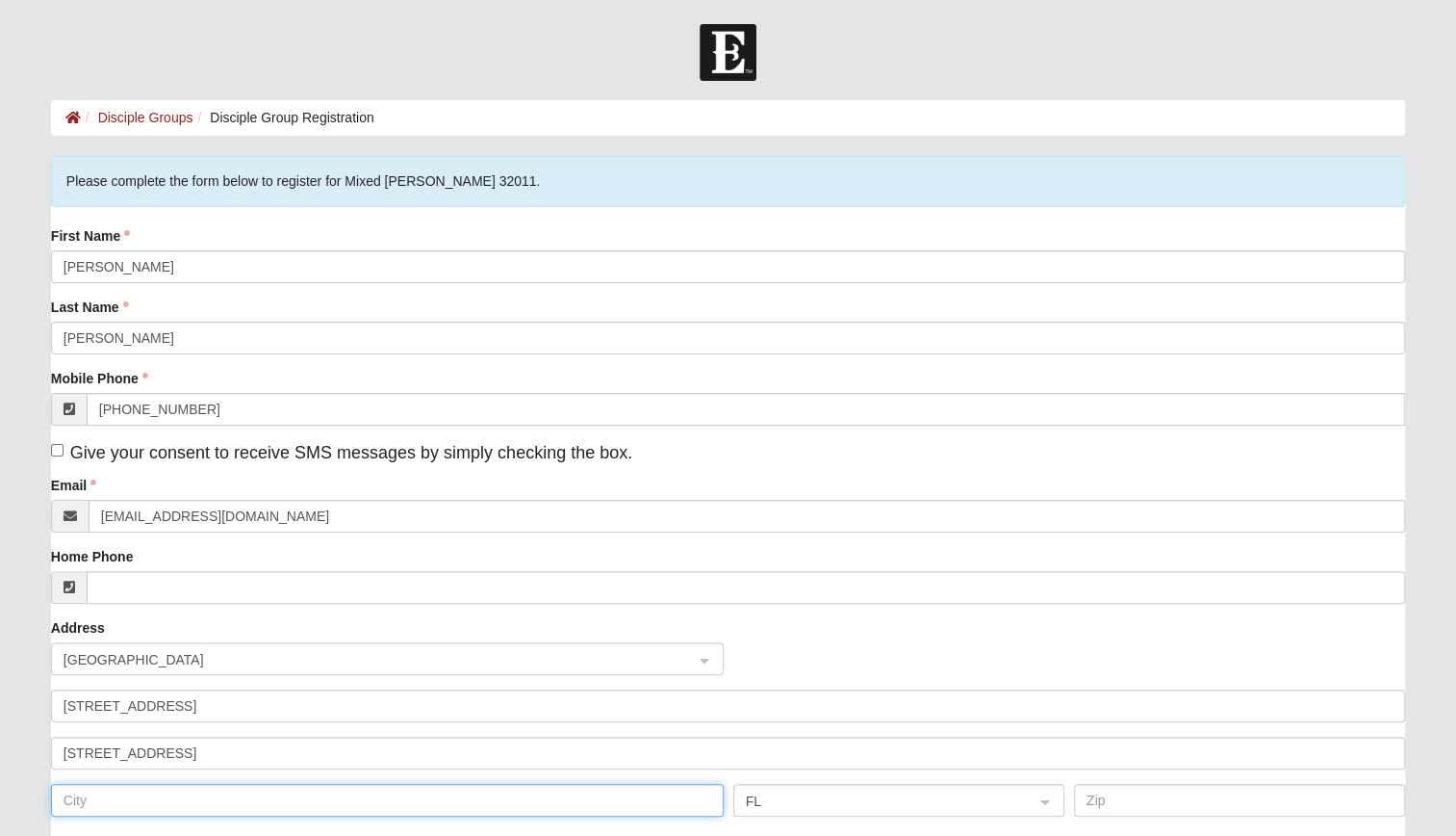
type input "YULEE"
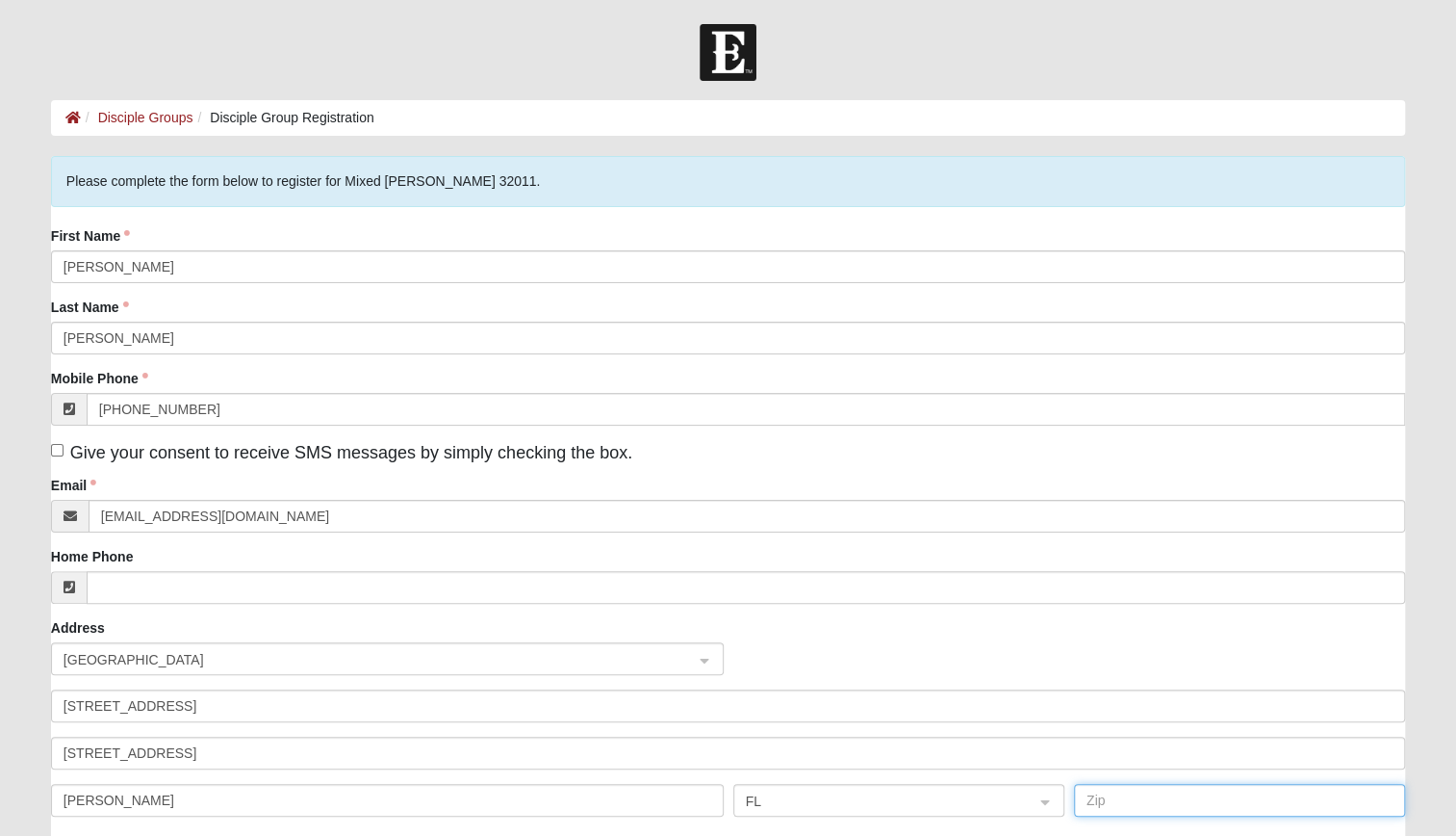
type input "32097-0097"
click at [12, 450] on form "Log In Disciple Group Registration Disciple Groups Disciple Group Registration …" at bounding box center [728, 593] width 1456 height 1139
click at [59, 444] on input "Give your consent to receive SMS messages by simply checking the box." at bounding box center [57, 449] width 13 height 13
checkbox input "true"
click at [7, 568] on form "Log In Disciple Group Registration Disciple Groups Disciple Group Registration …" at bounding box center [728, 593] width 1456 height 1139
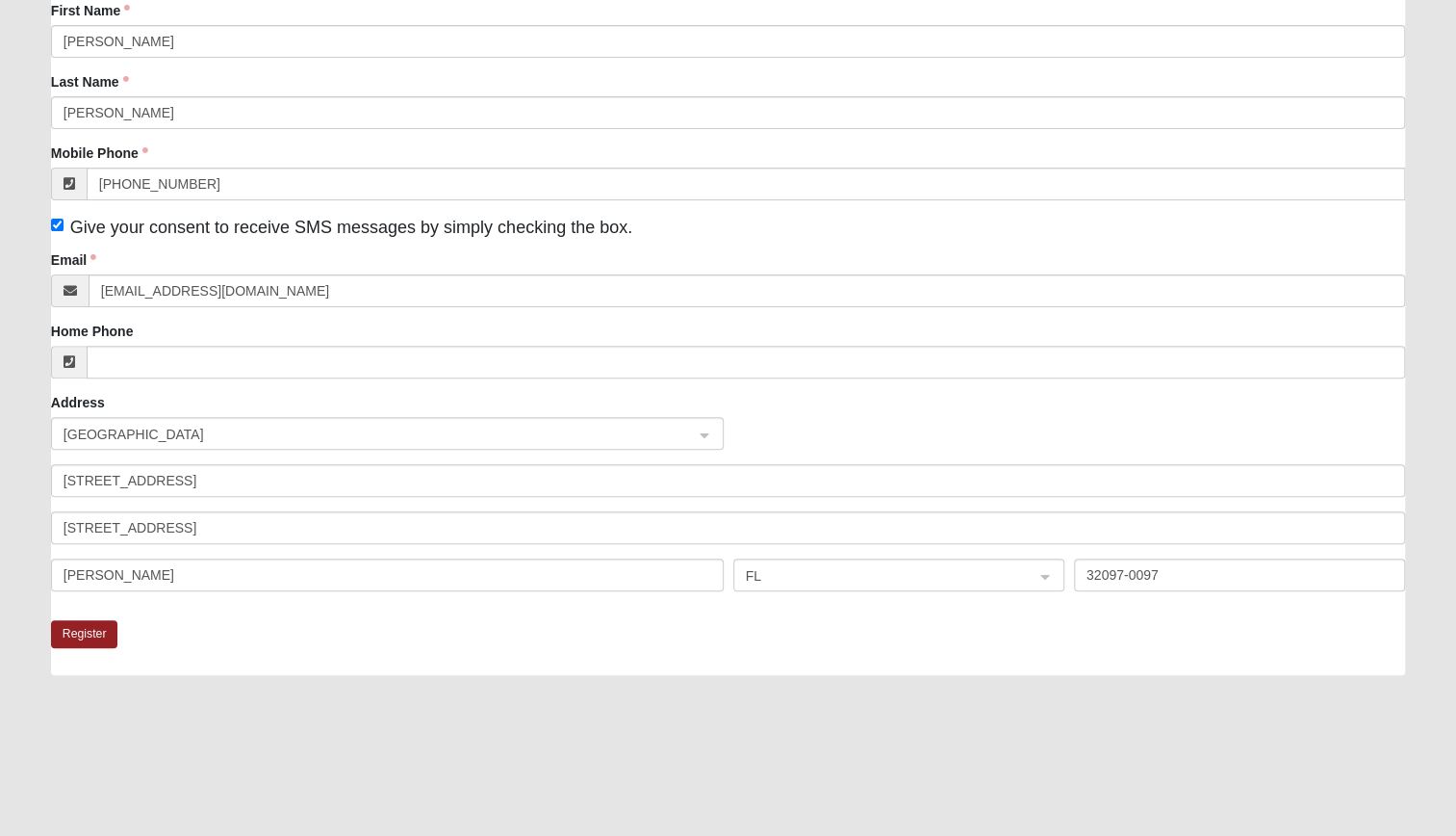
scroll to position [231, 0]
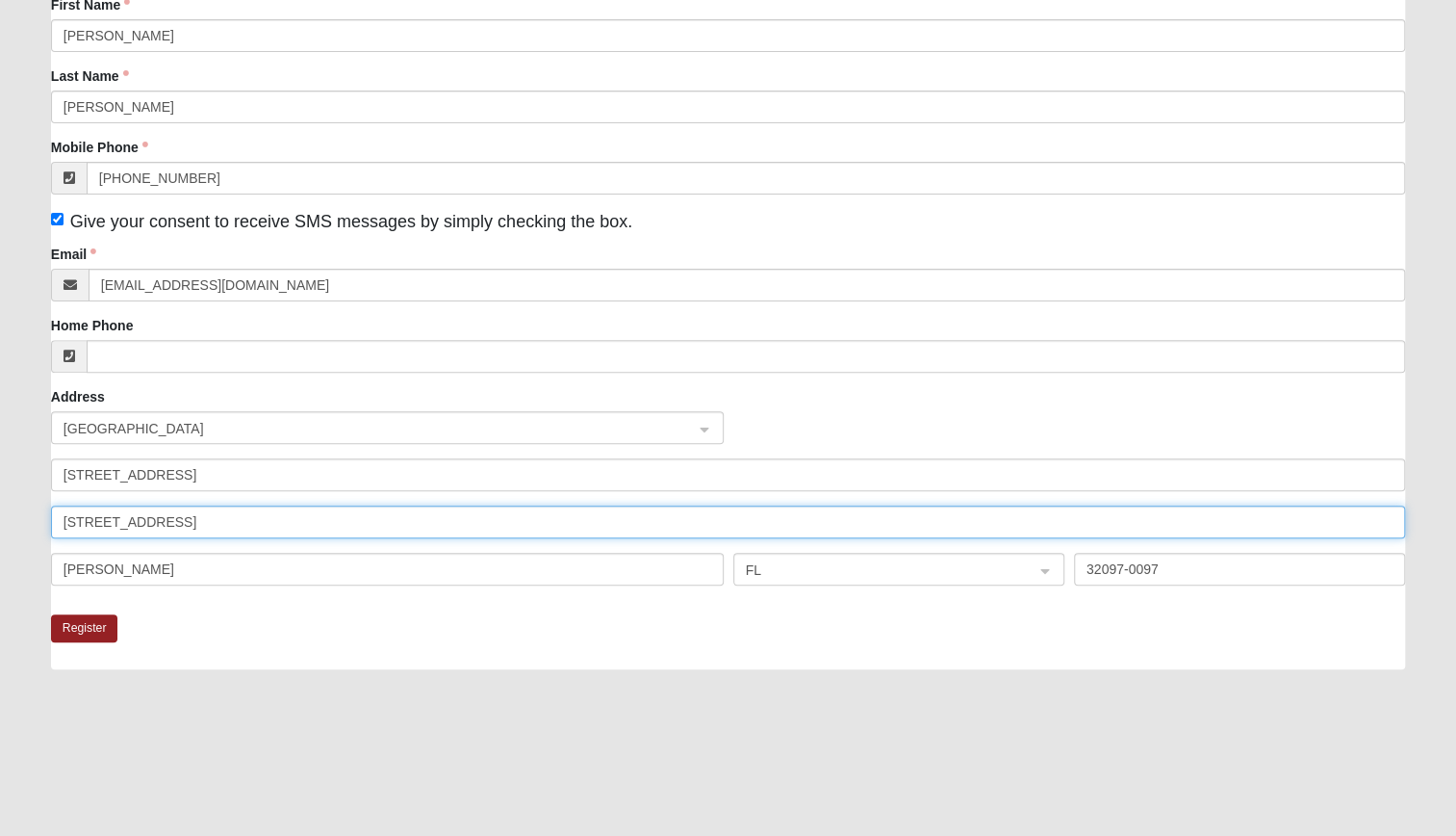
drag, startPoint x: 242, startPoint y: 514, endPoint x: -4, endPoint y: 541, distance: 247.5
click at [0, 541] on html "Log In Disciple Group Registration Disciple Groups Disciple Group Registration …" at bounding box center [728, 350] width 1456 height 1163
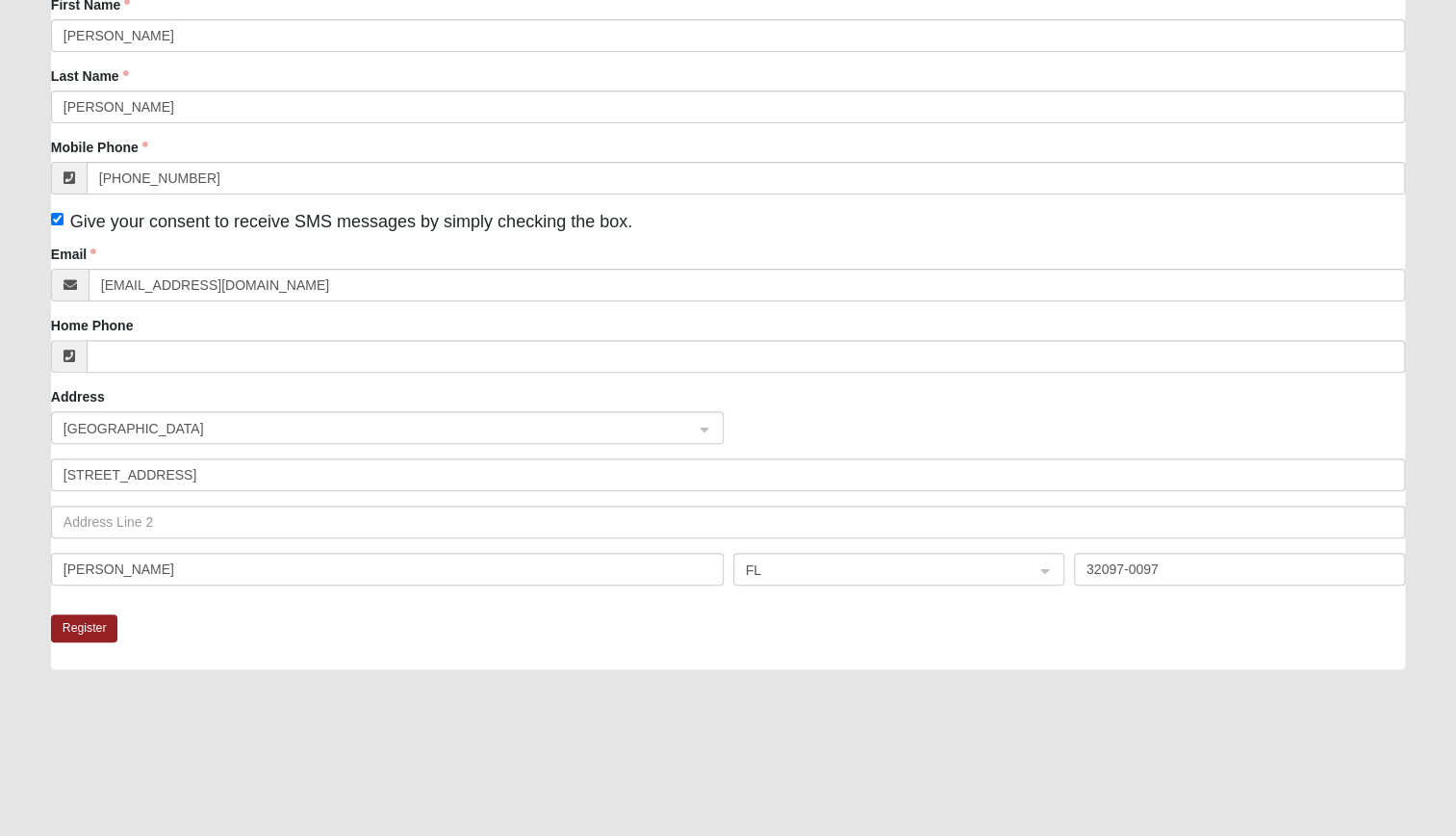
click at [103, 717] on div at bounding box center [727, 784] width 1353 height 192
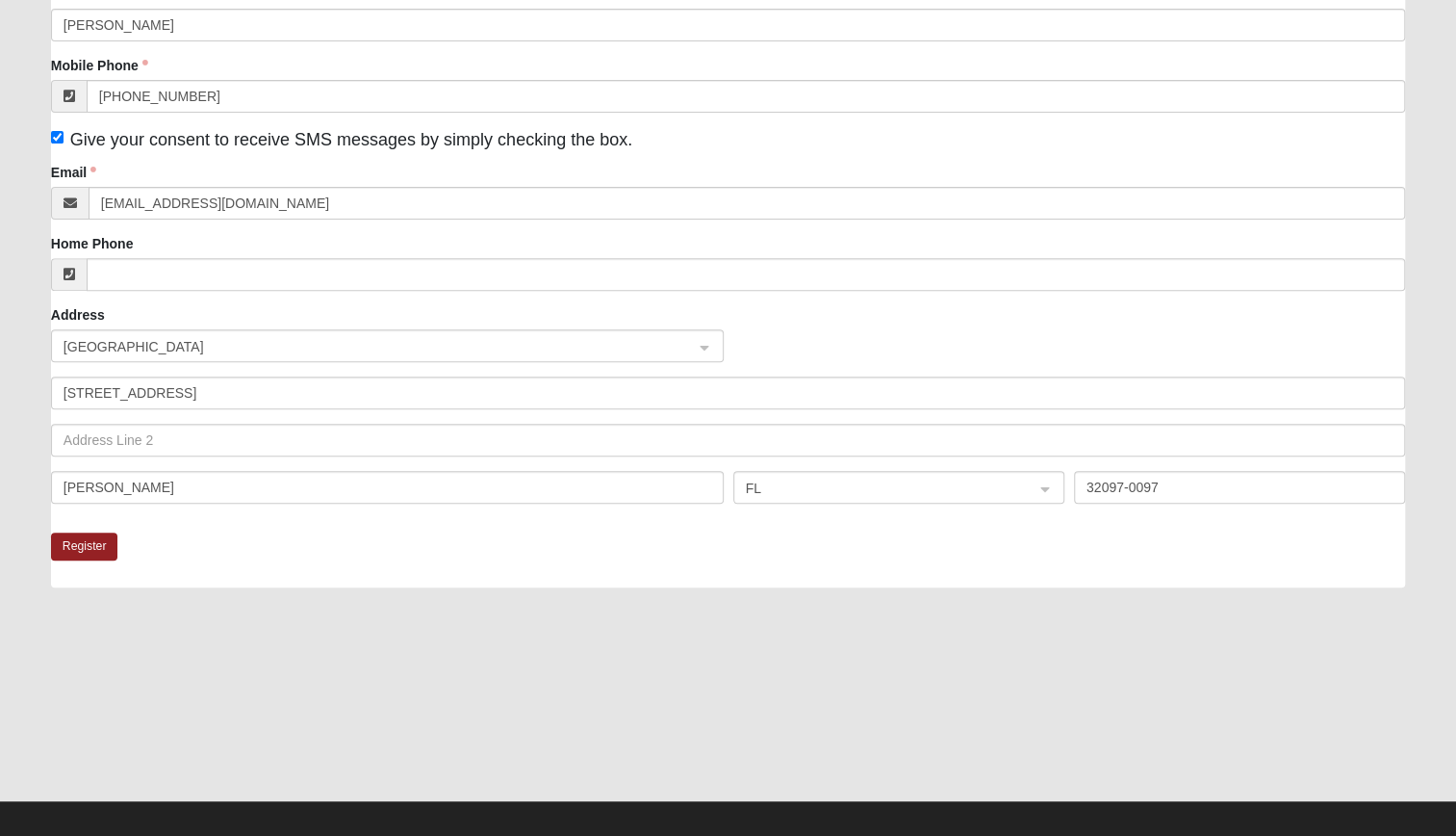
scroll to position [327, 0]
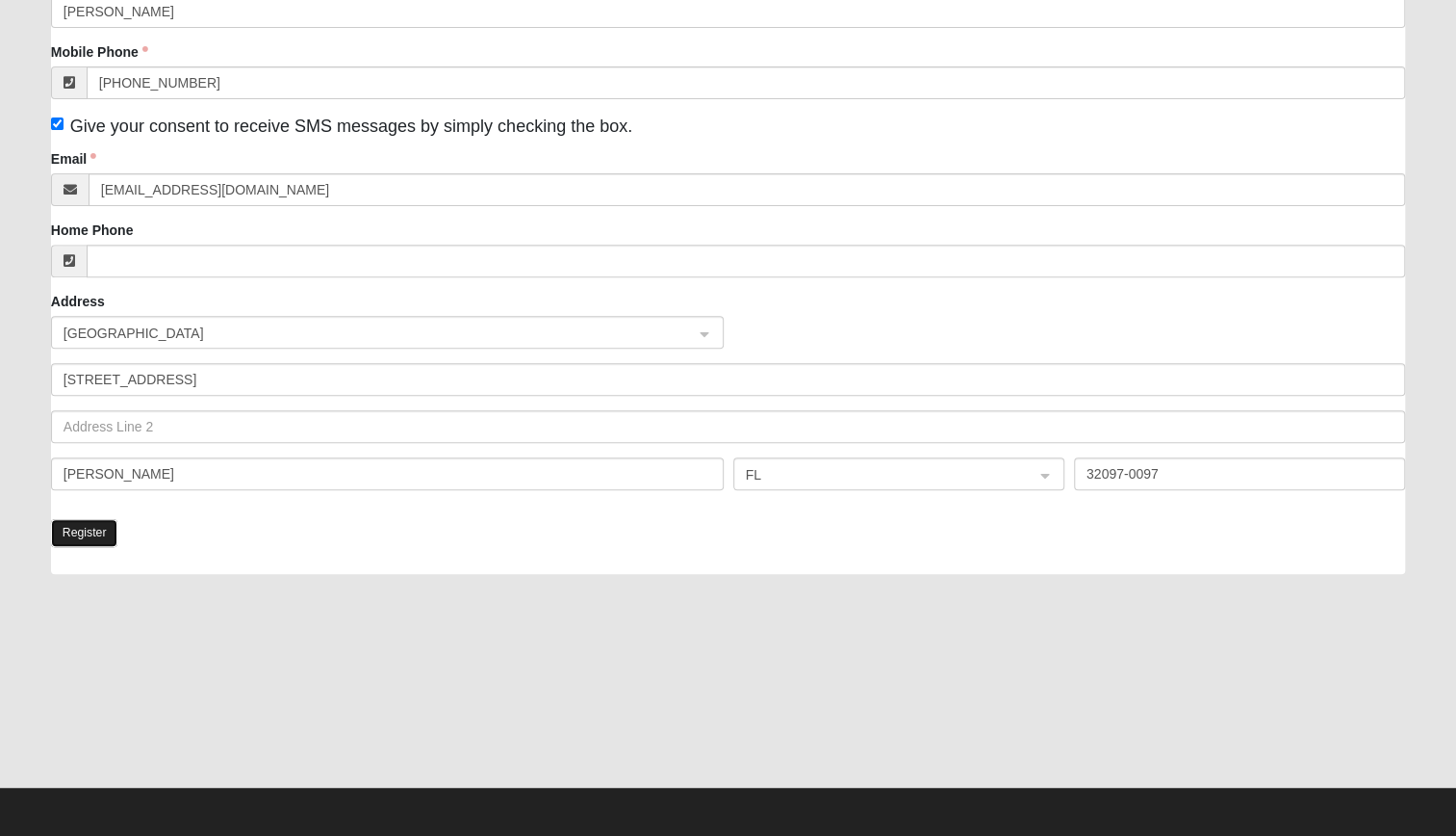
click at [91, 535] on button "Register" at bounding box center [85, 533] width 68 height 28
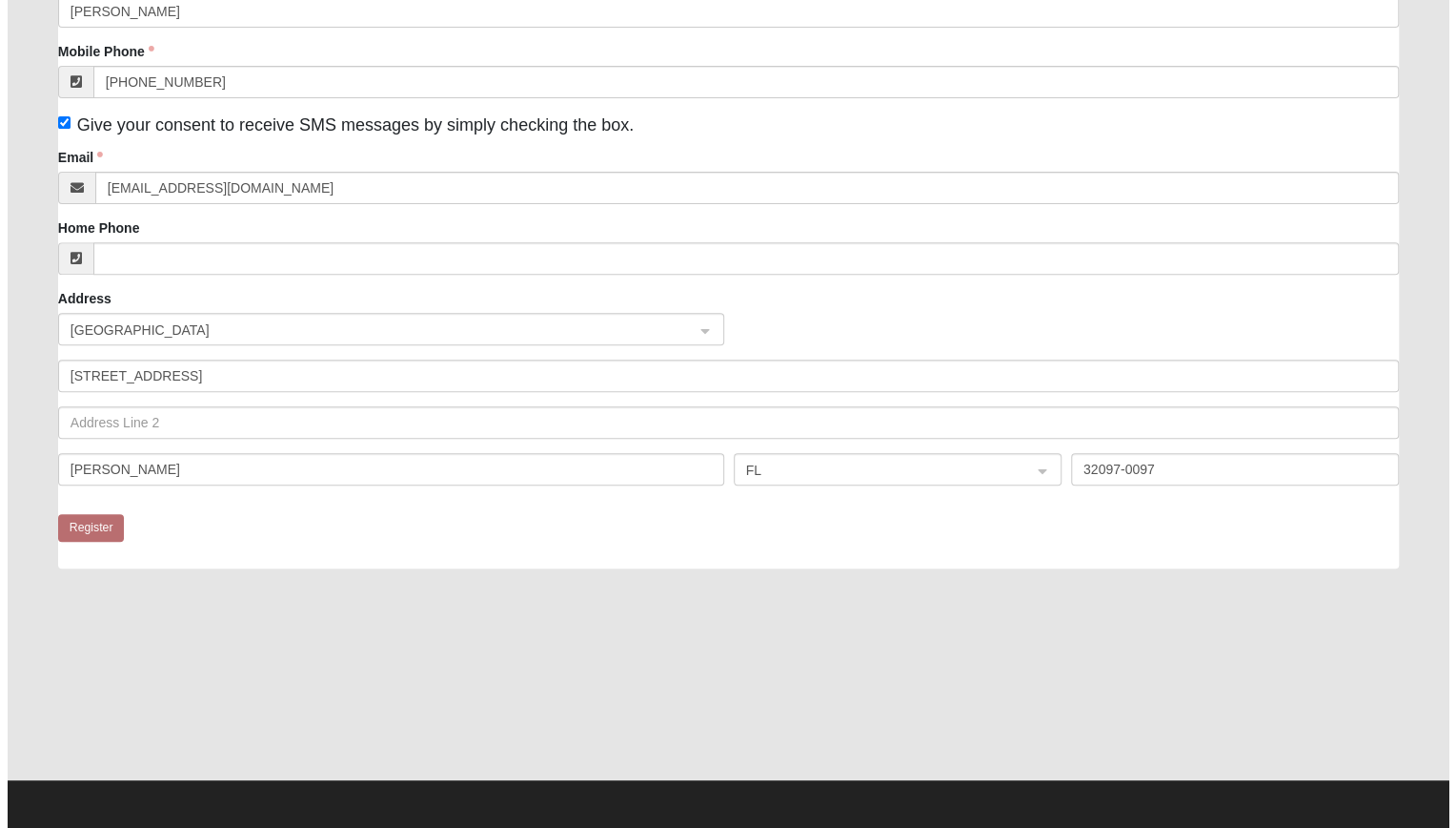
scroll to position [0, 0]
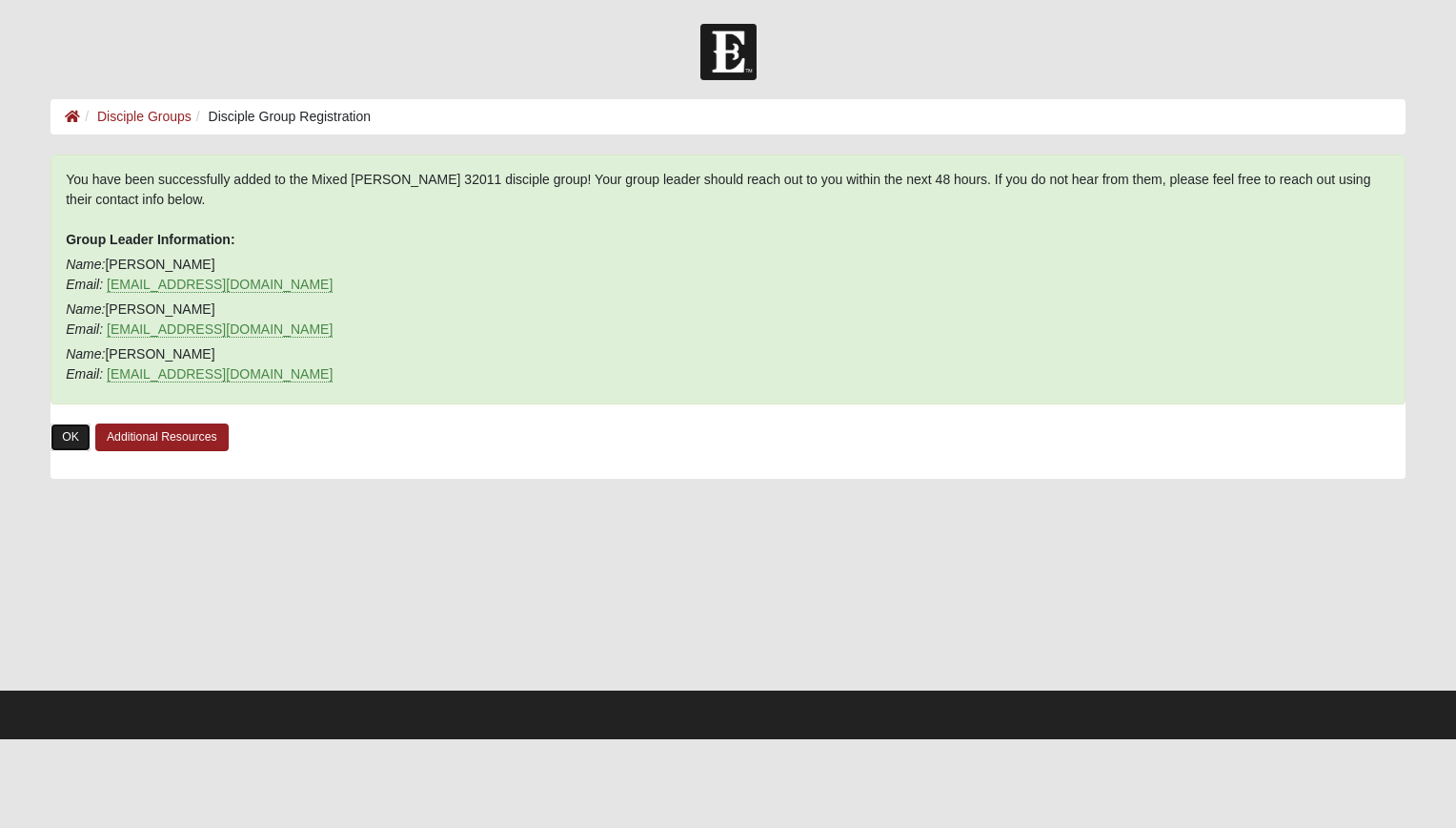
click at [69, 438] on link "OK" at bounding box center [70, 437] width 40 height 28
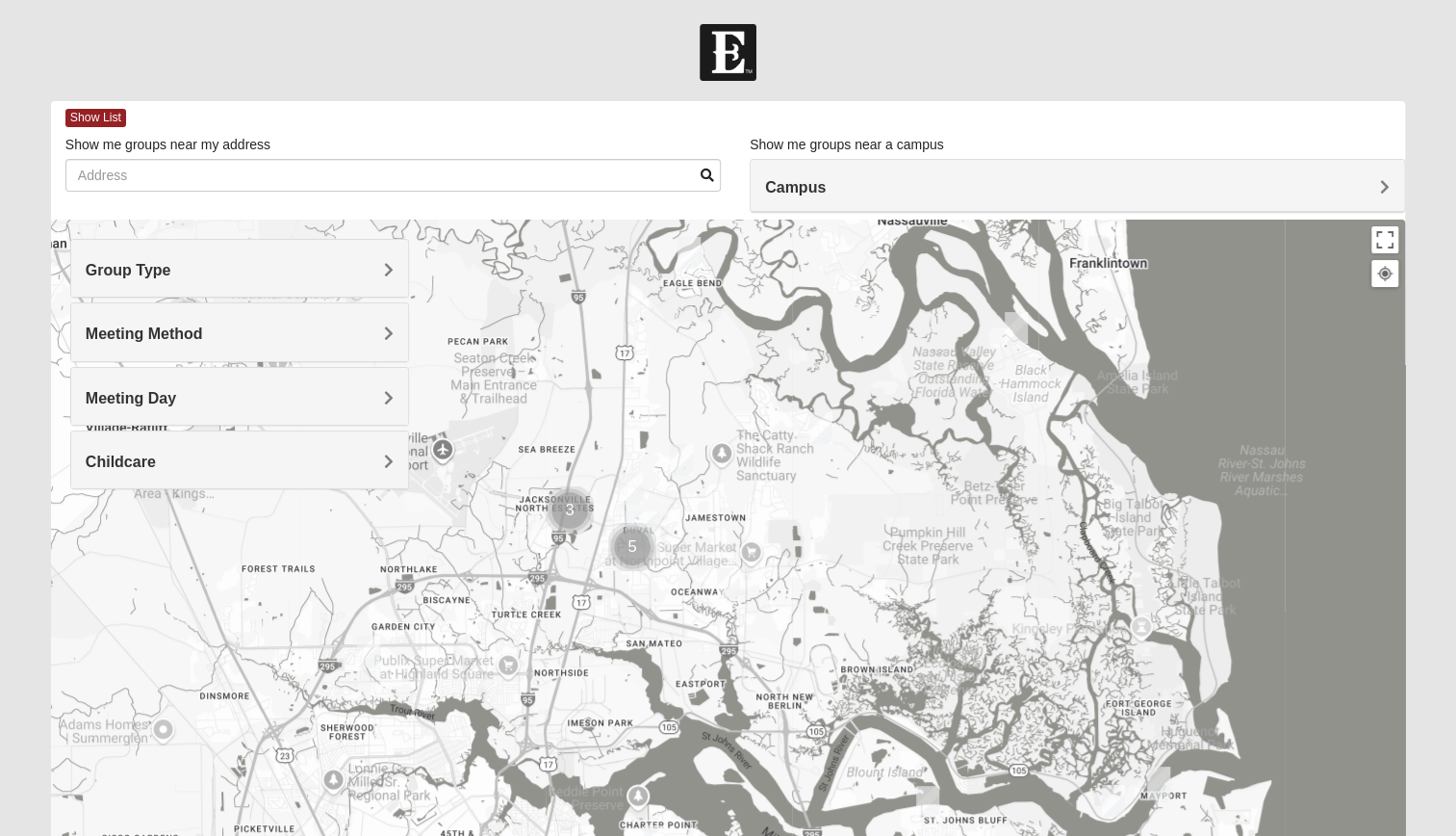
drag, startPoint x: 603, startPoint y: 349, endPoint x: 1010, endPoint y: 885, distance: 673.0
click at [1010, 835] on html "Log In Find A Group Error Show List Loading Groups" at bounding box center [728, 530] width 1456 height 1060
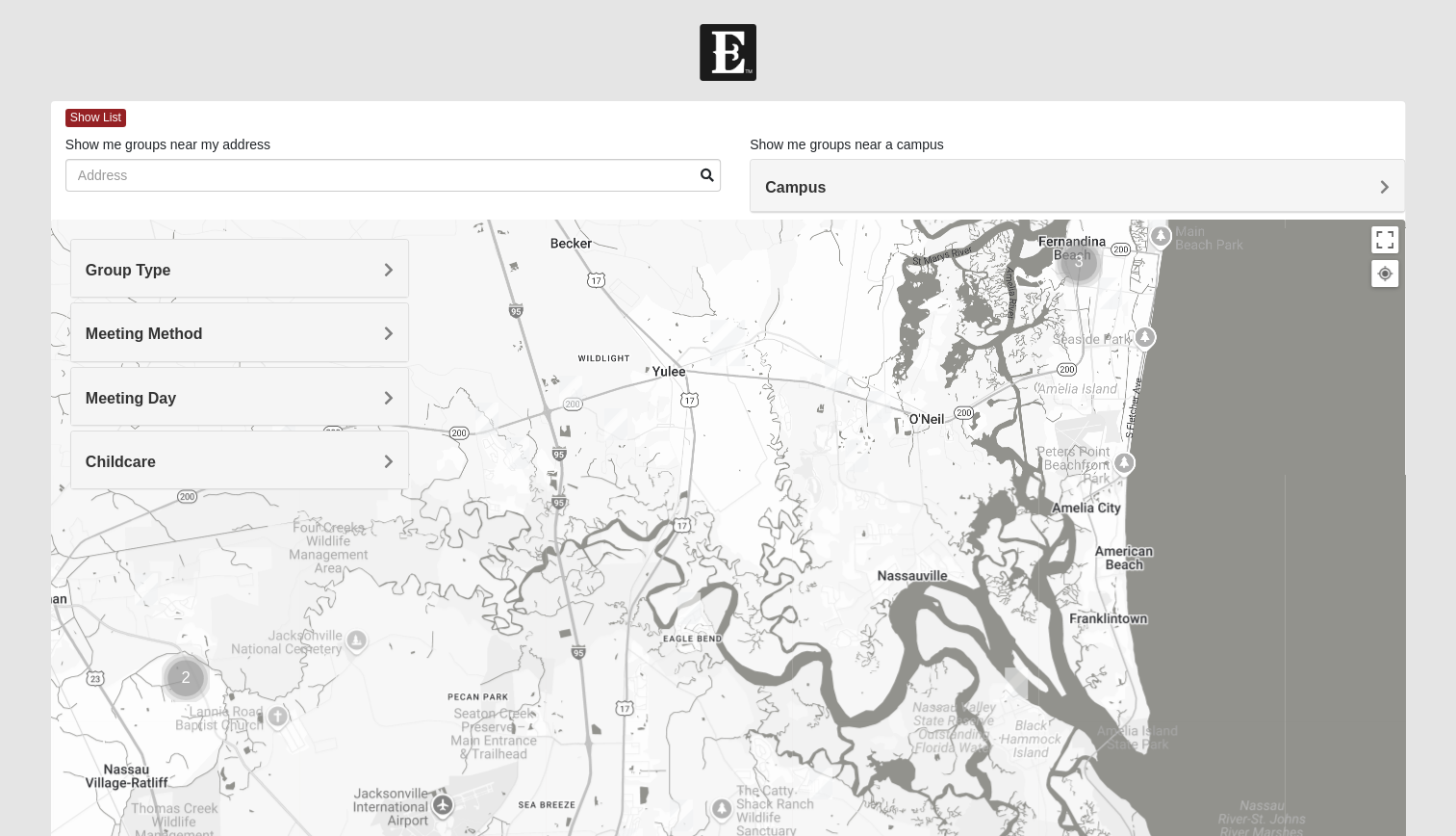
drag, startPoint x: 818, startPoint y: 459, endPoint x: 815, endPoint y: 819, distance: 360.0
click at [815, 819] on div at bounding box center [727, 604] width 1353 height 770
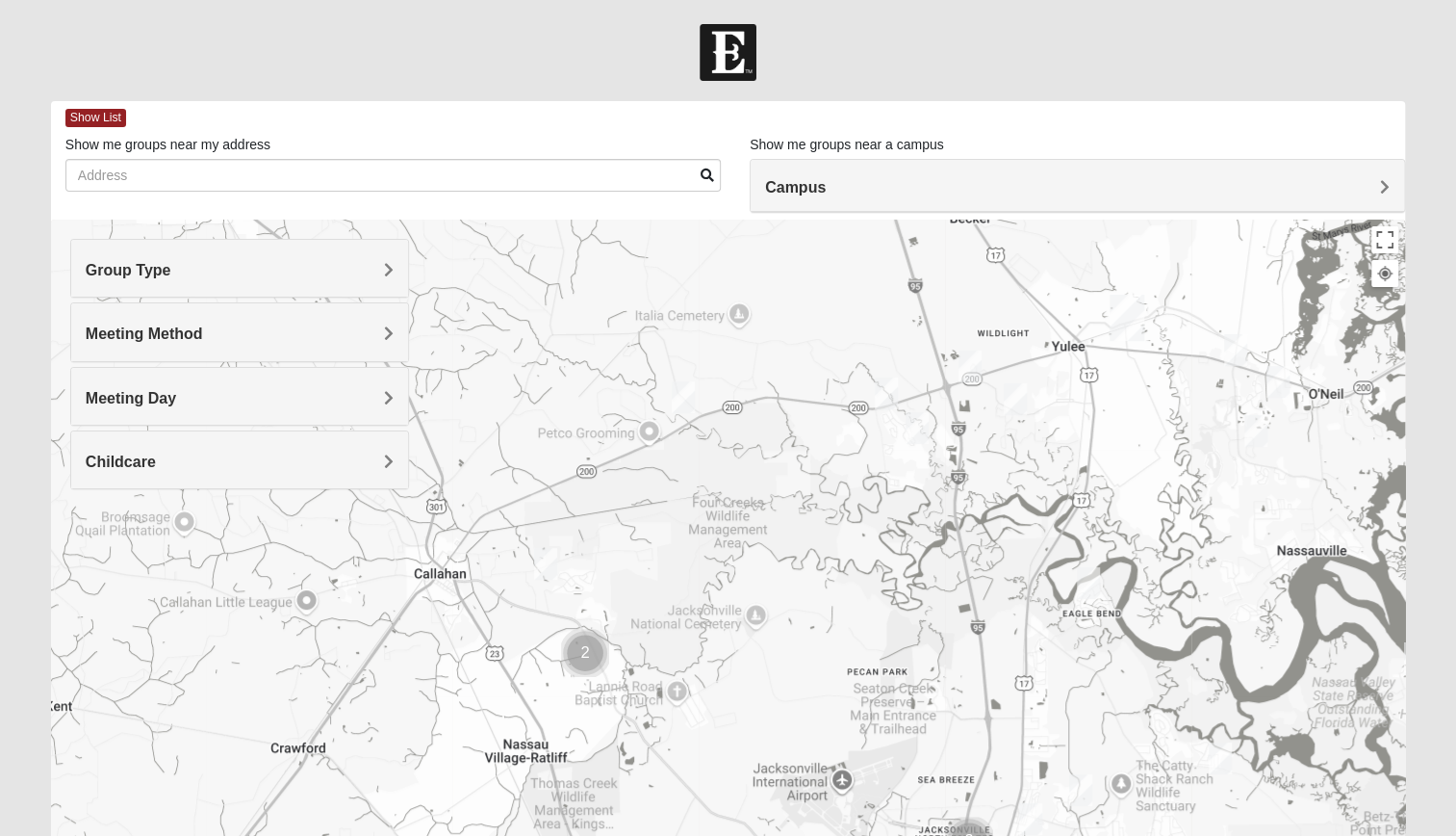
drag, startPoint x: 450, startPoint y: 695, endPoint x: 848, endPoint y: 666, distance: 399.1
click at [848, 666] on div at bounding box center [727, 604] width 1353 height 770
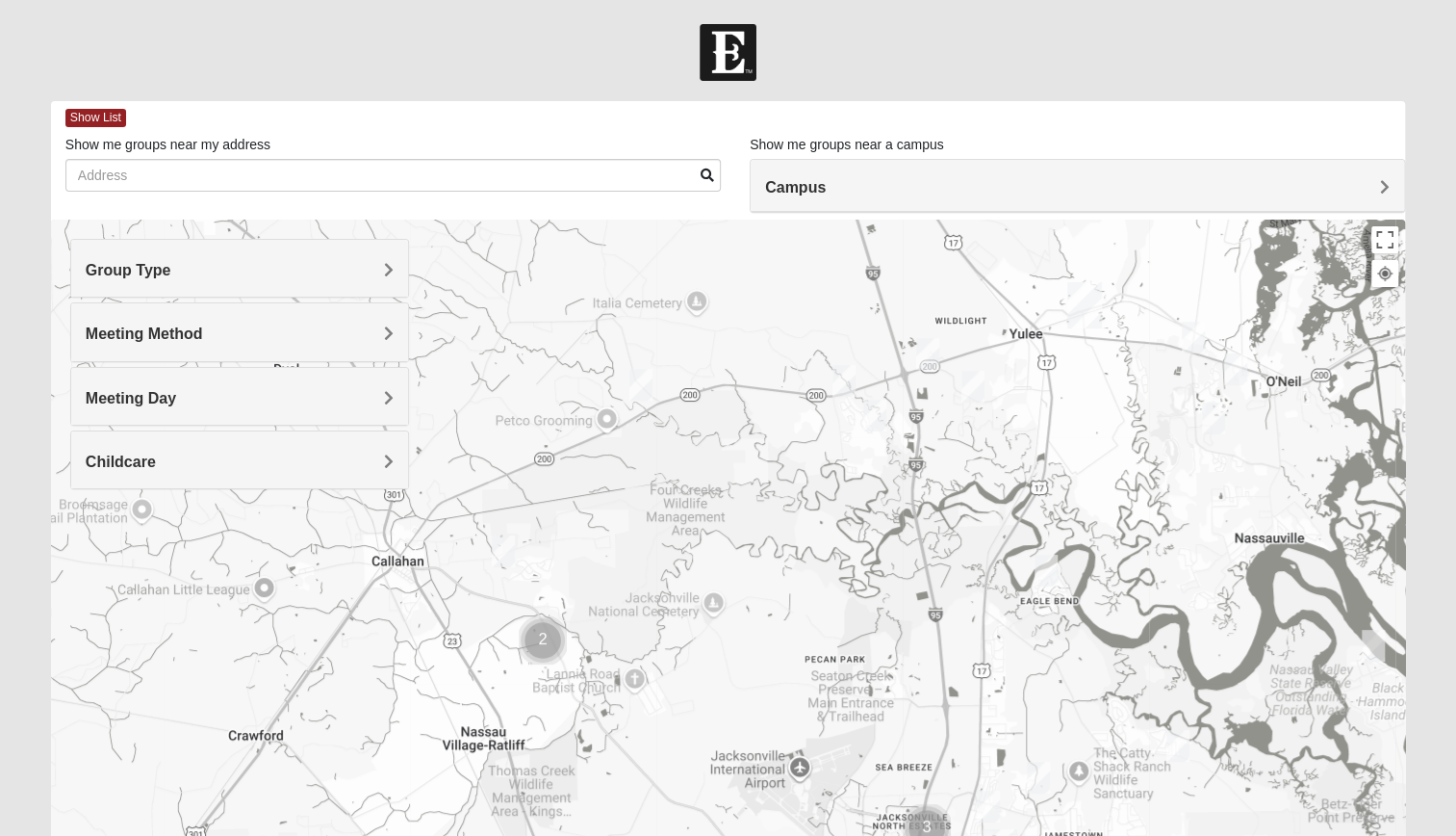
click at [644, 386] on img "Mixed Johnson 32011" at bounding box center [640, 384] width 39 height 47
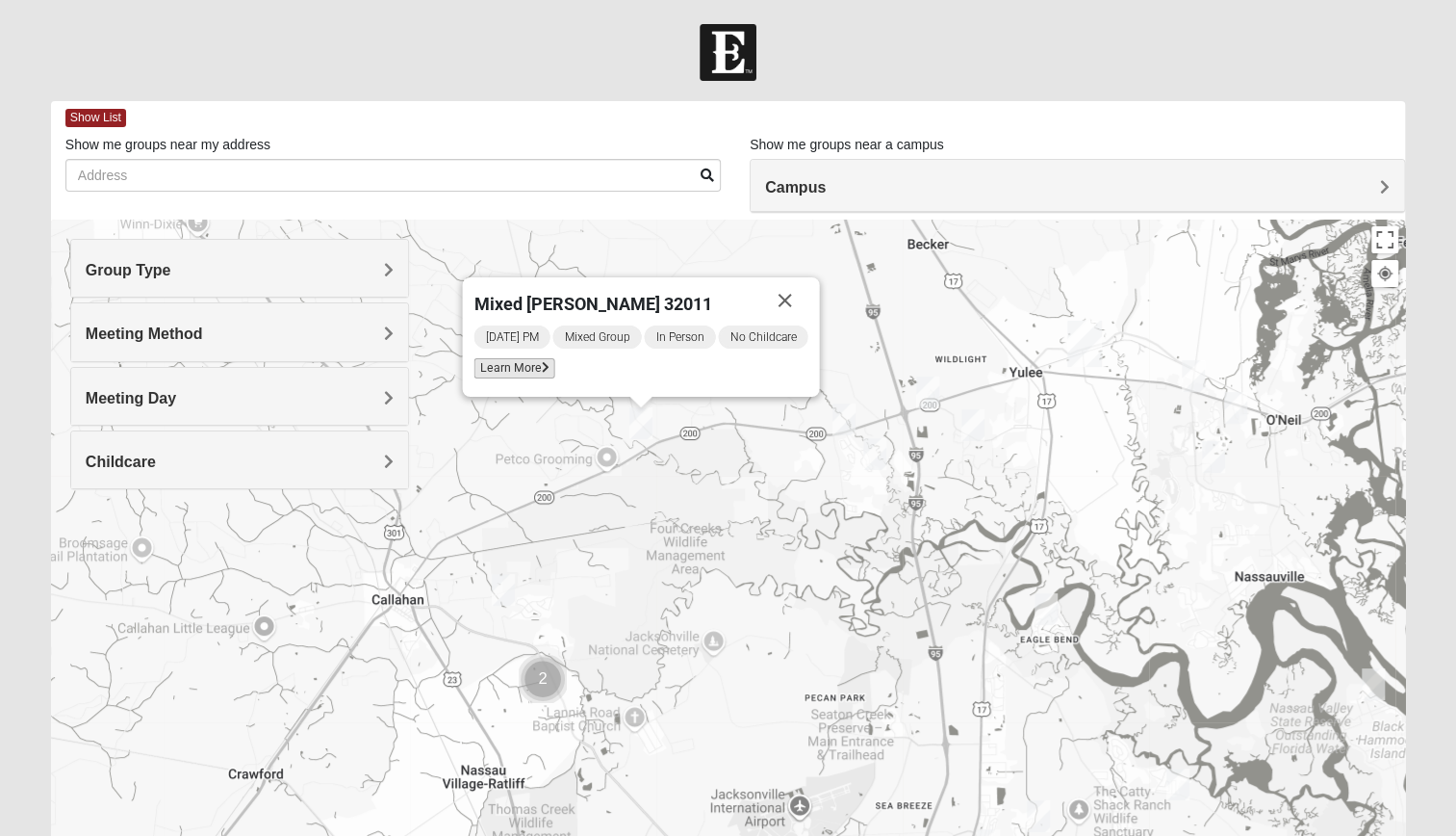
click at [510, 368] on span "Learn More" at bounding box center [513, 368] width 81 height 20
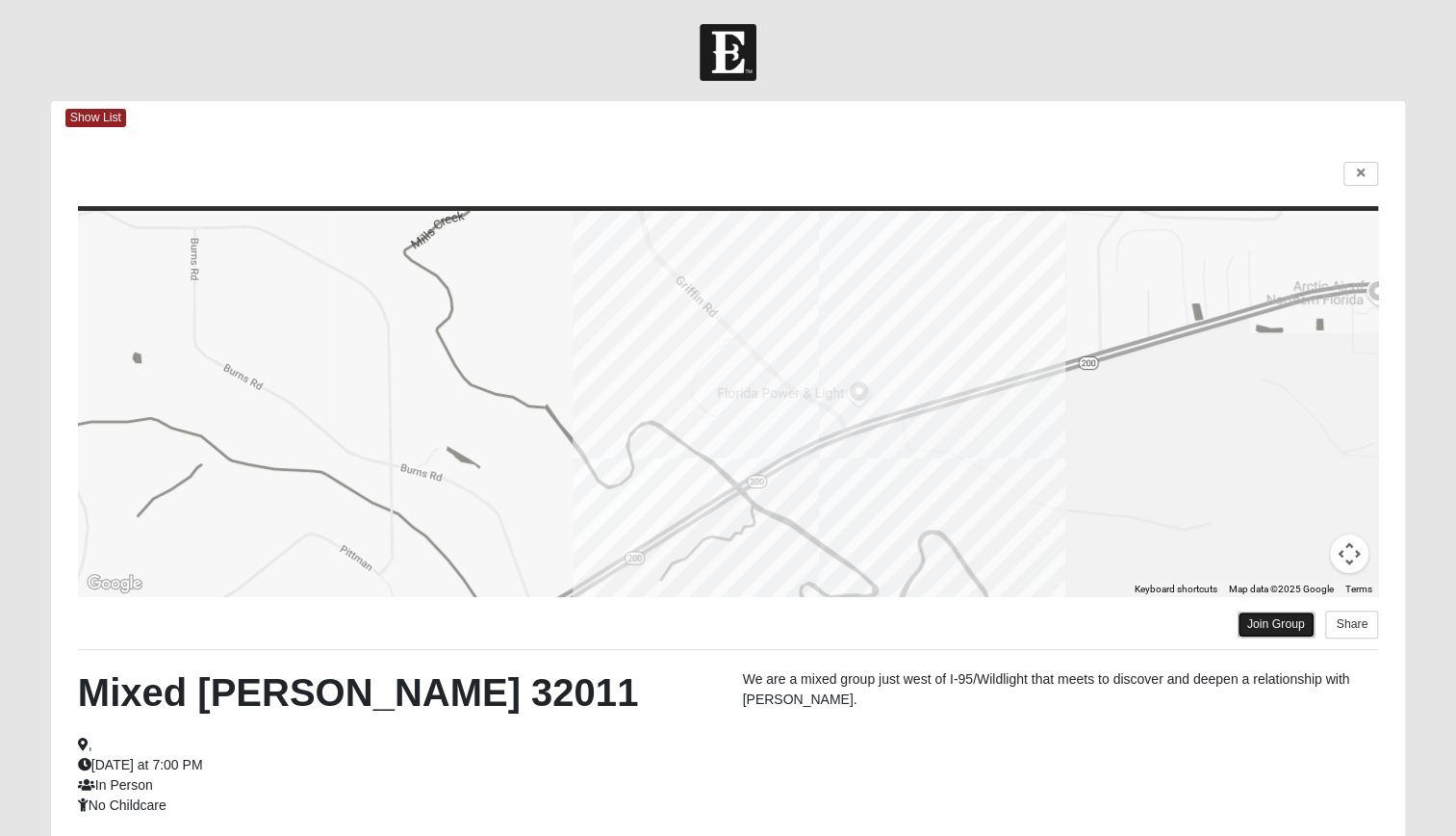
click at [1272, 624] on link "Join Group" at bounding box center [1275, 625] width 77 height 26
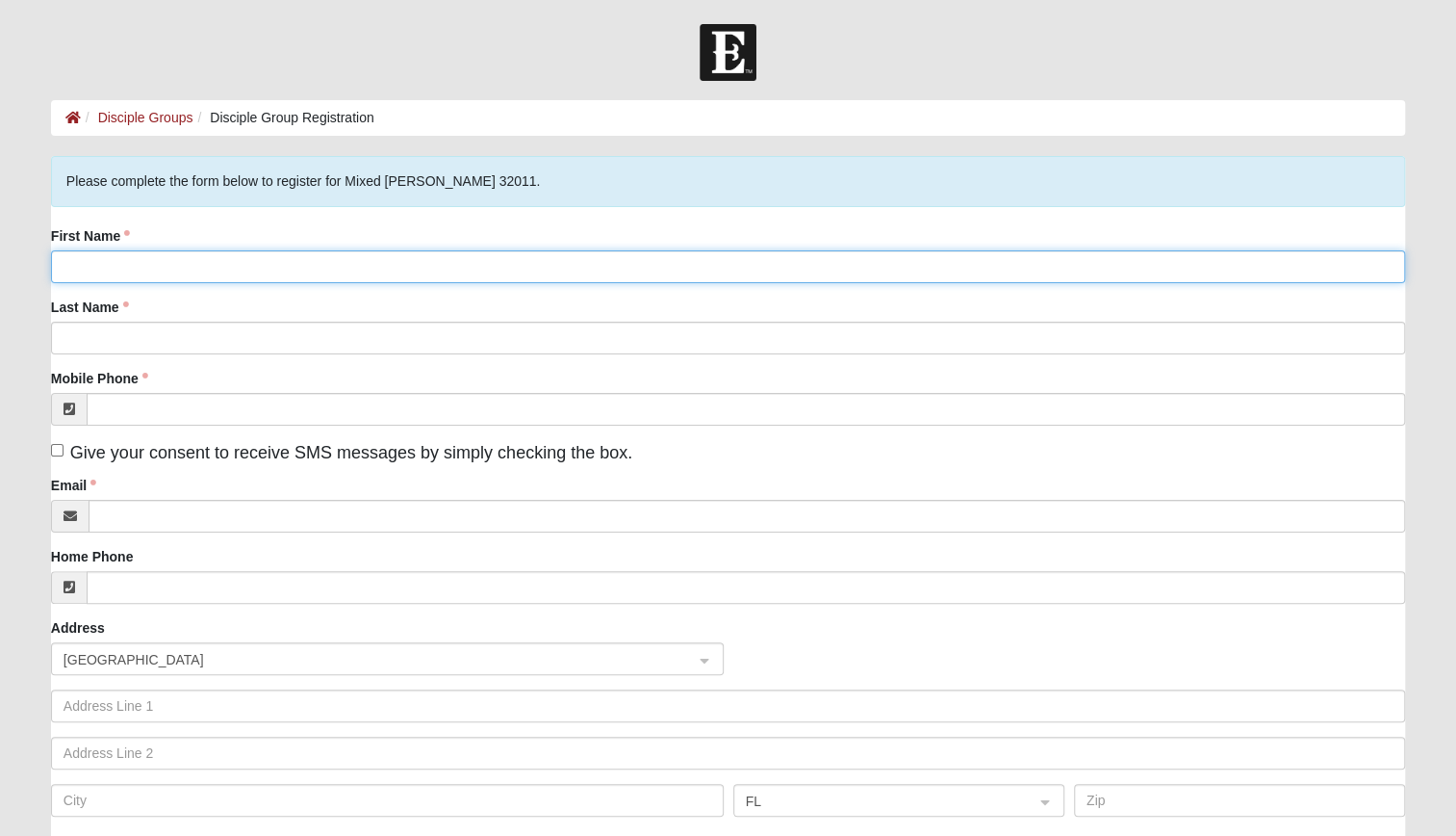
click at [747, 268] on input "First Name" at bounding box center [727, 266] width 1353 height 33
type input "Elizabeth"
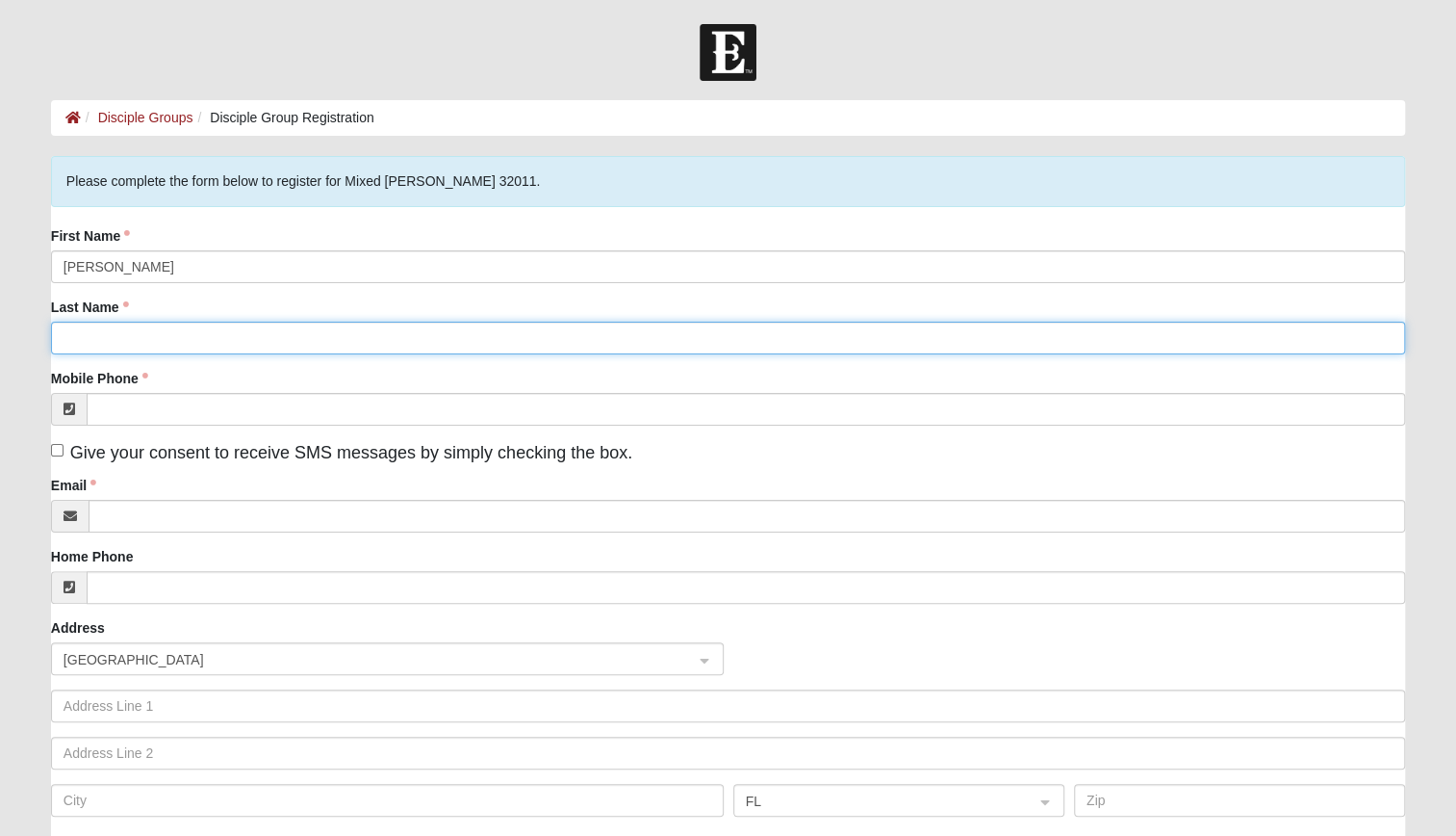
type input "Sherry"
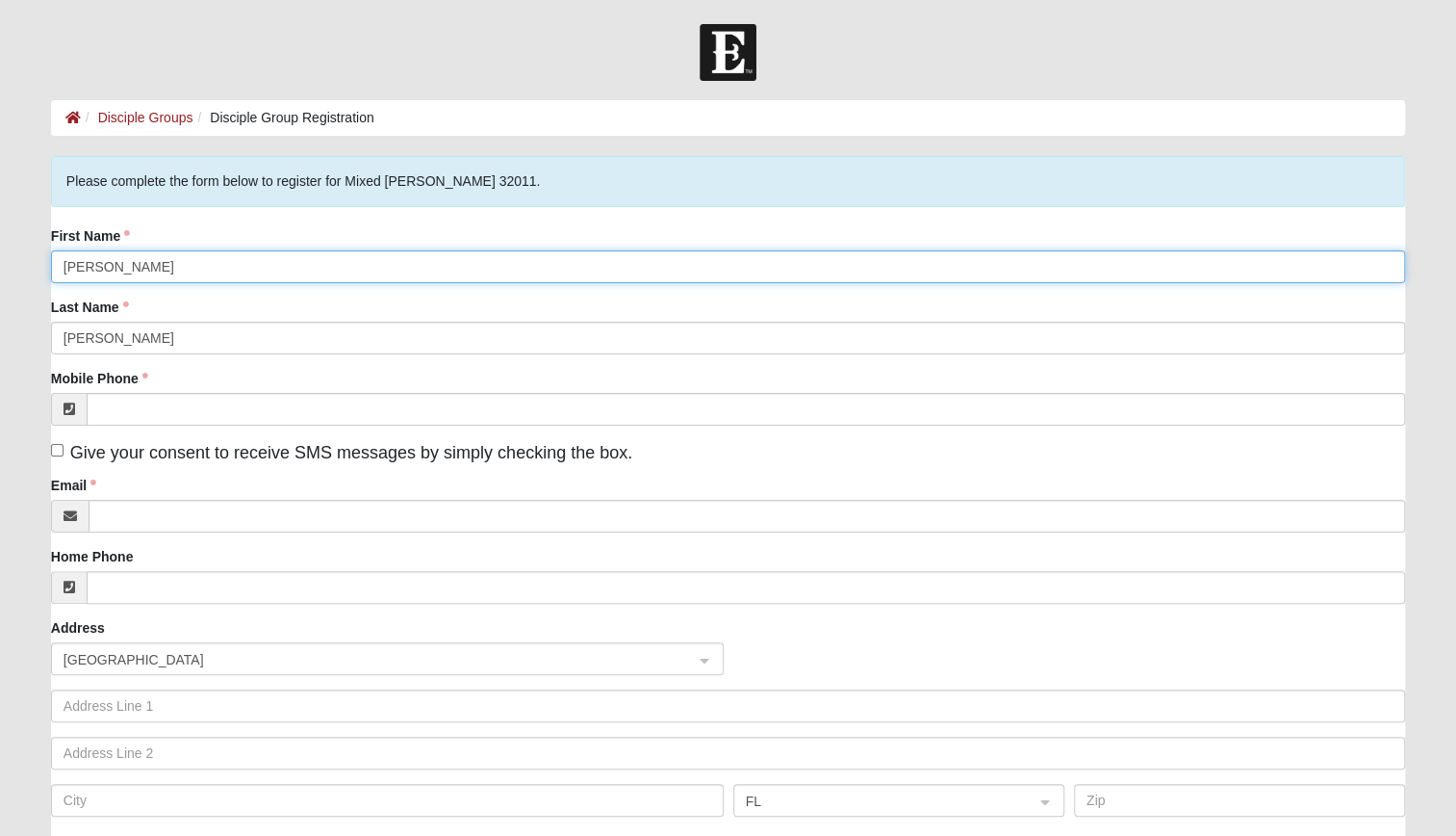
type input "Elizabeth"
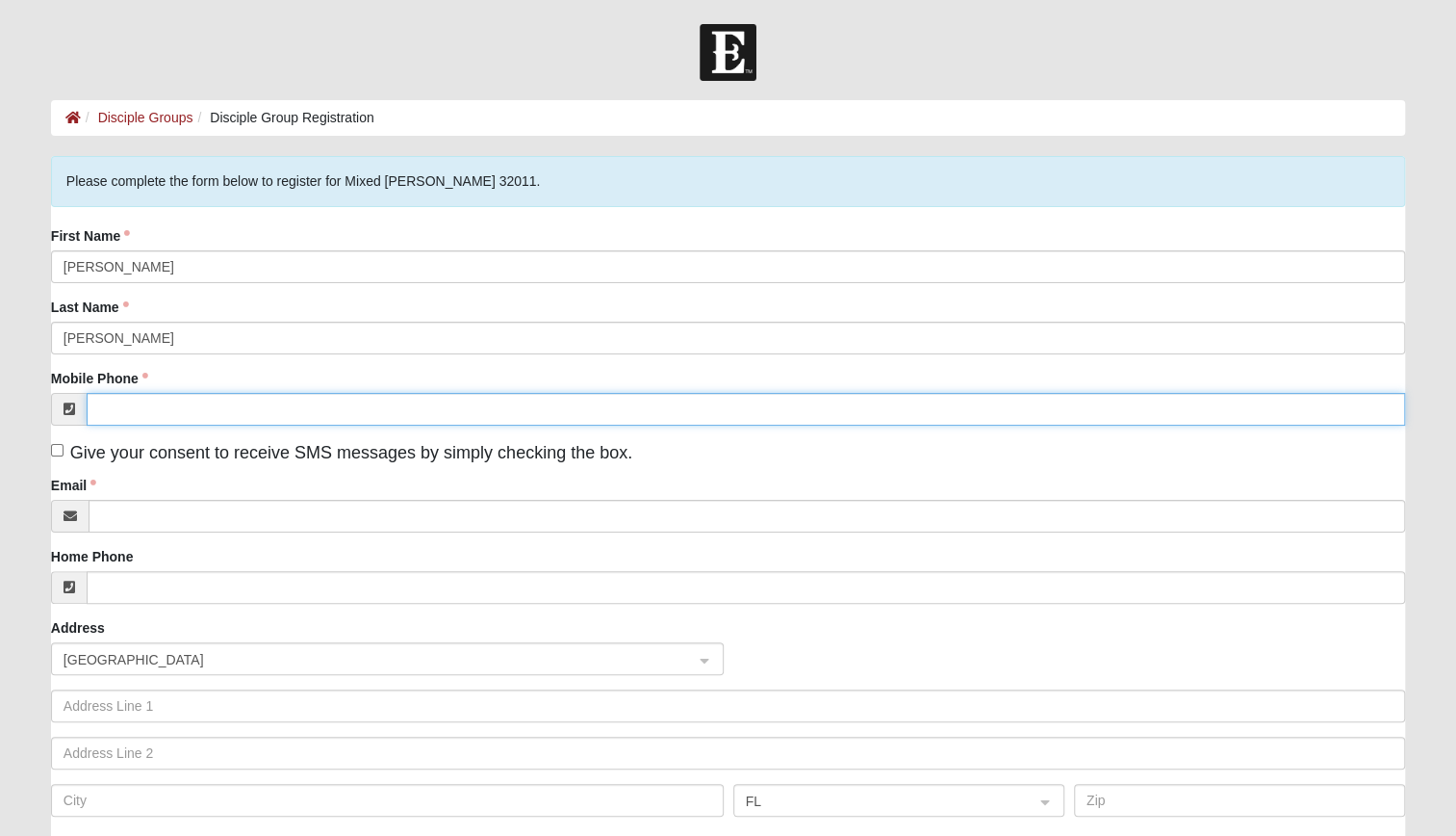
click at [145, 414] on input "Mobile Phone" at bounding box center [746, 409] width 1319 height 33
type input "(508) 208-8239"
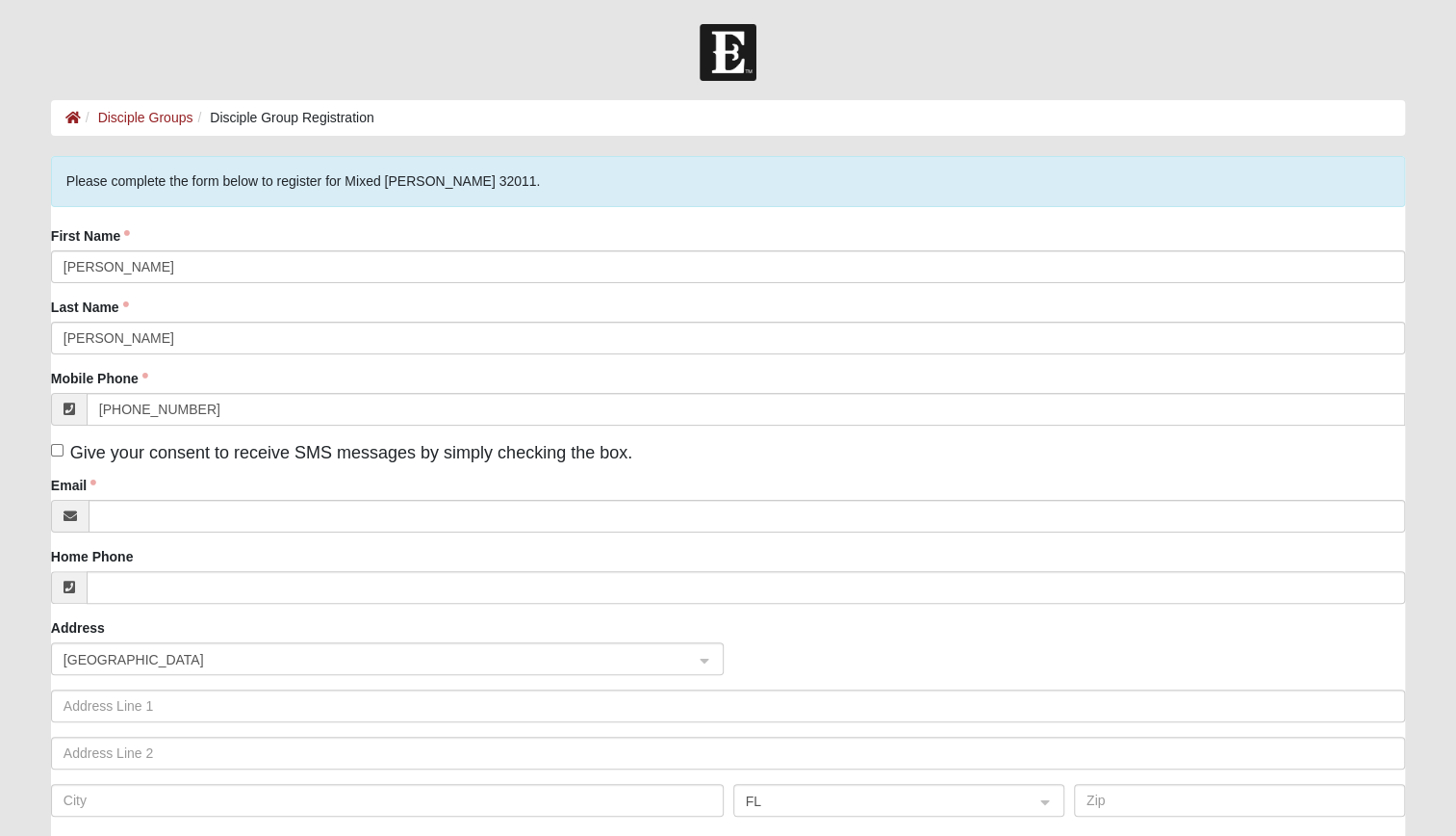
click at [58, 457] on label "Give your consent to receive SMS messages by simply checking the box." at bounding box center [342, 453] width 582 height 26
click at [58, 456] on input "Give your consent to receive SMS messages by simply checking the box." at bounding box center [57, 449] width 13 height 13
checkbox input "true"
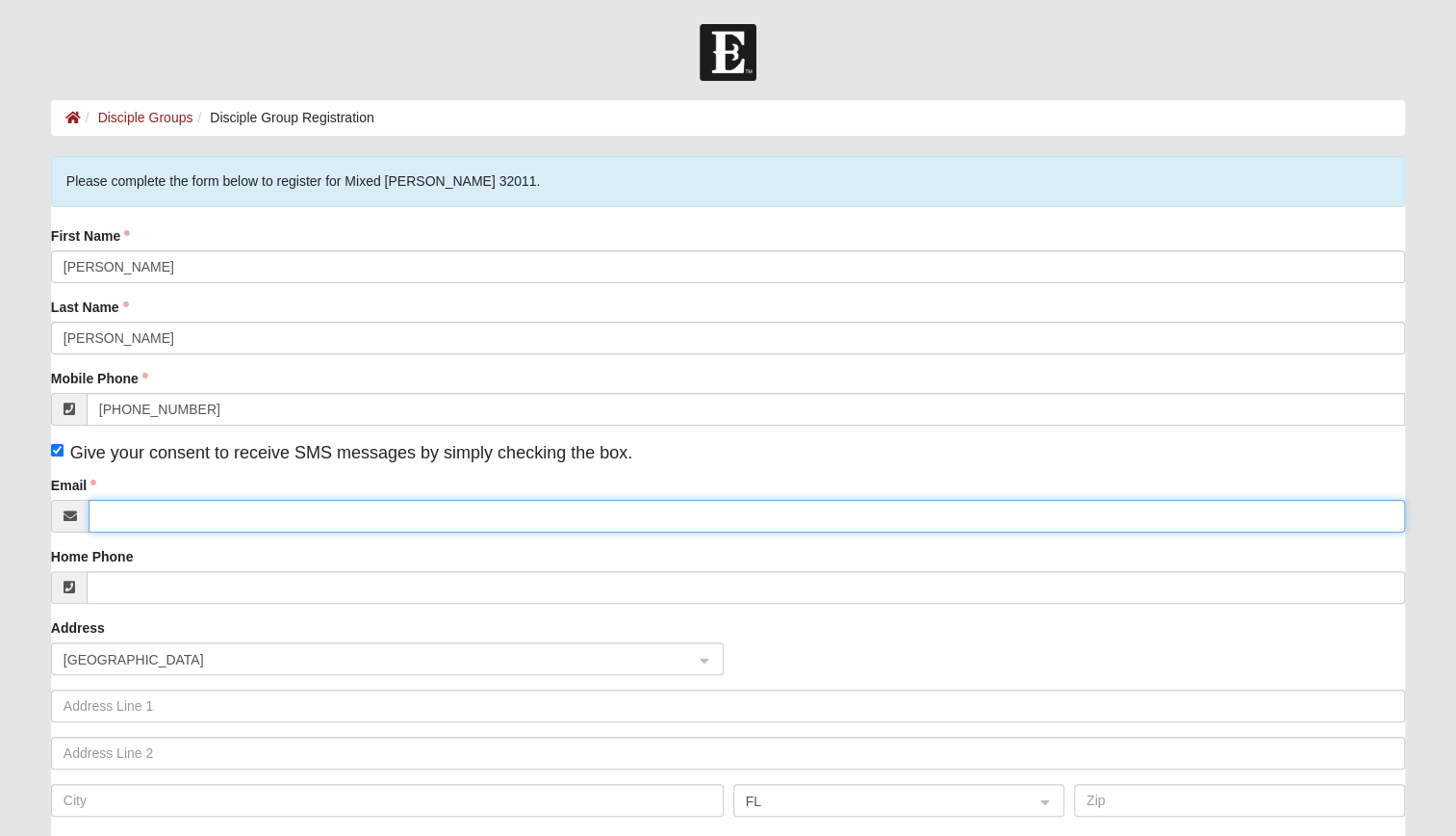
click at [118, 517] on input "Email" at bounding box center [747, 515] width 1317 height 33
type input "EASHERRY22@GMAIL.COM"
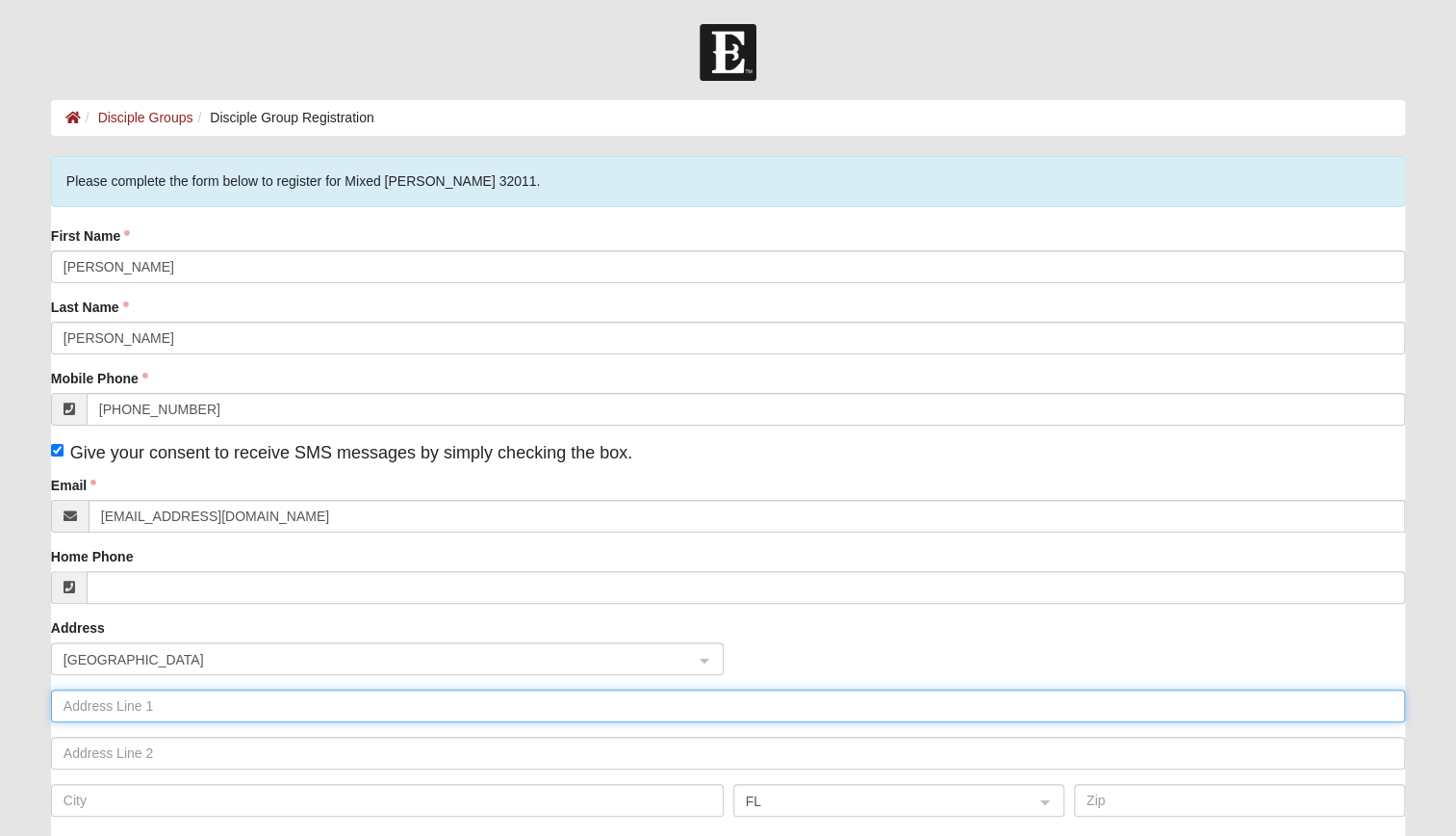
type input "382 Muhly Grass Street"
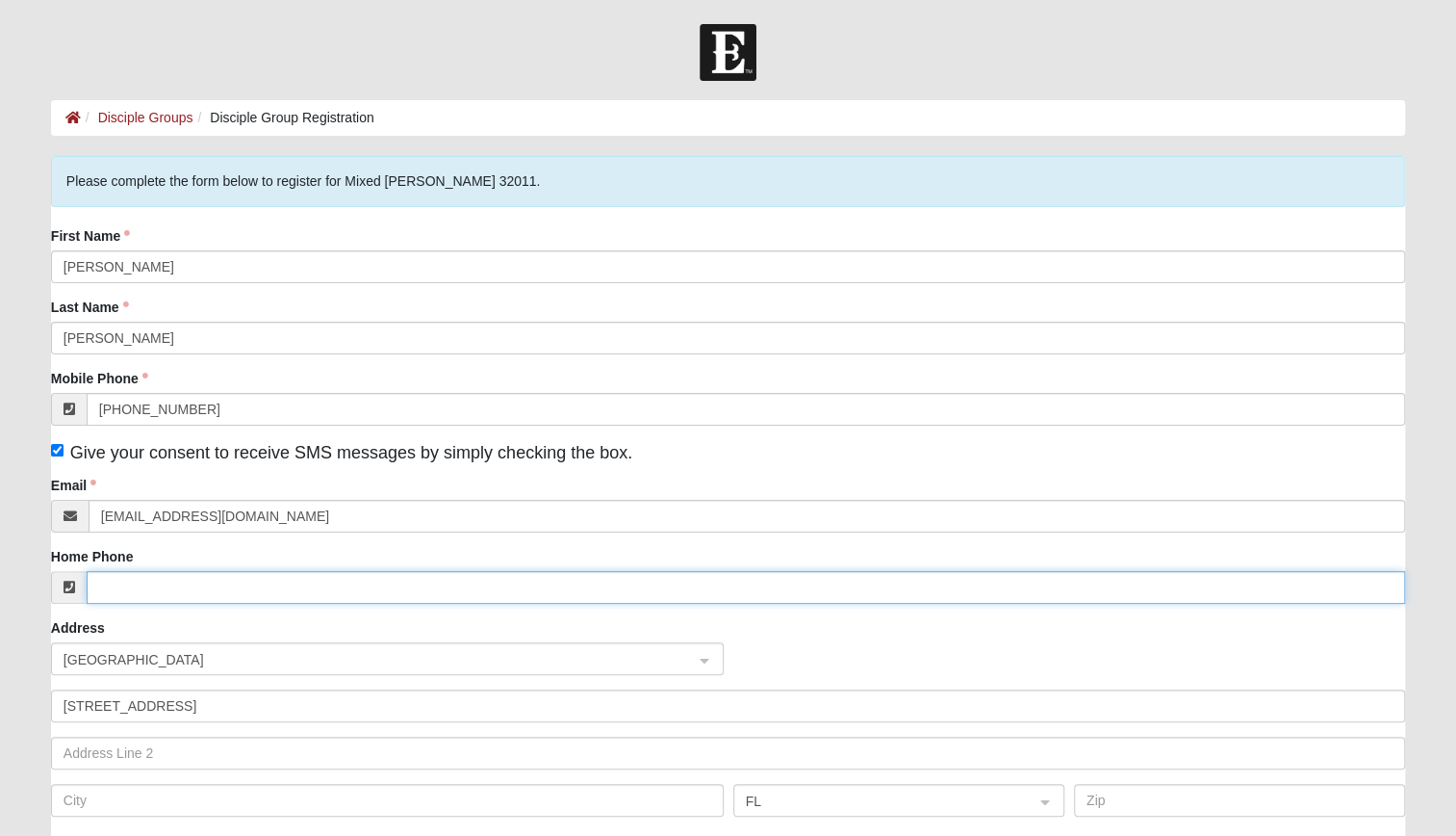
click at [430, 601] on input "Home Phone" at bounding box center [746, 587] width 1319 height 33
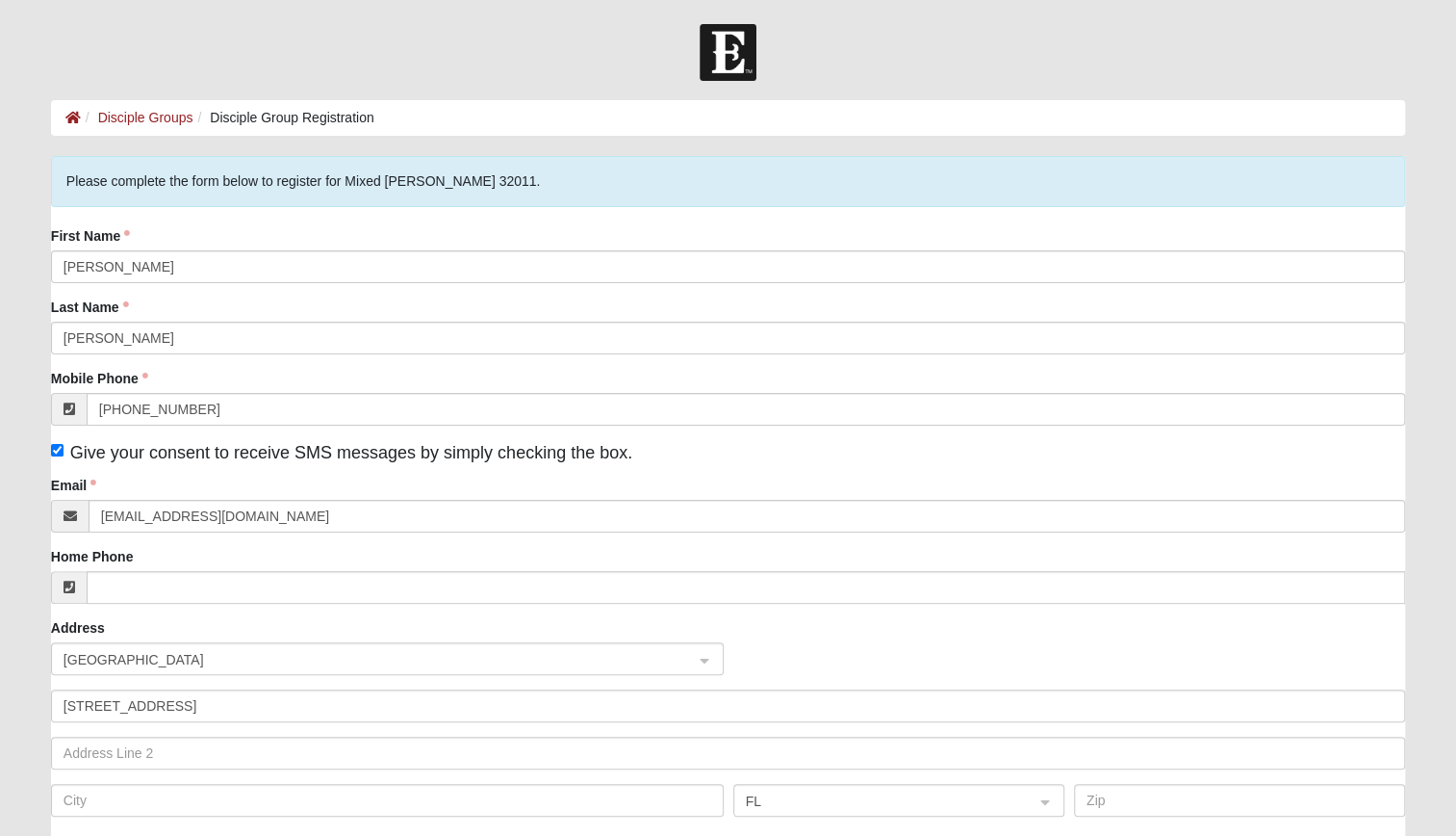
click at [17, 572] on form "Log In Disciple Group Registration Disciple Groups Disciple Group Registration …" at bounding box center [728, 593] width 1456 height 1139
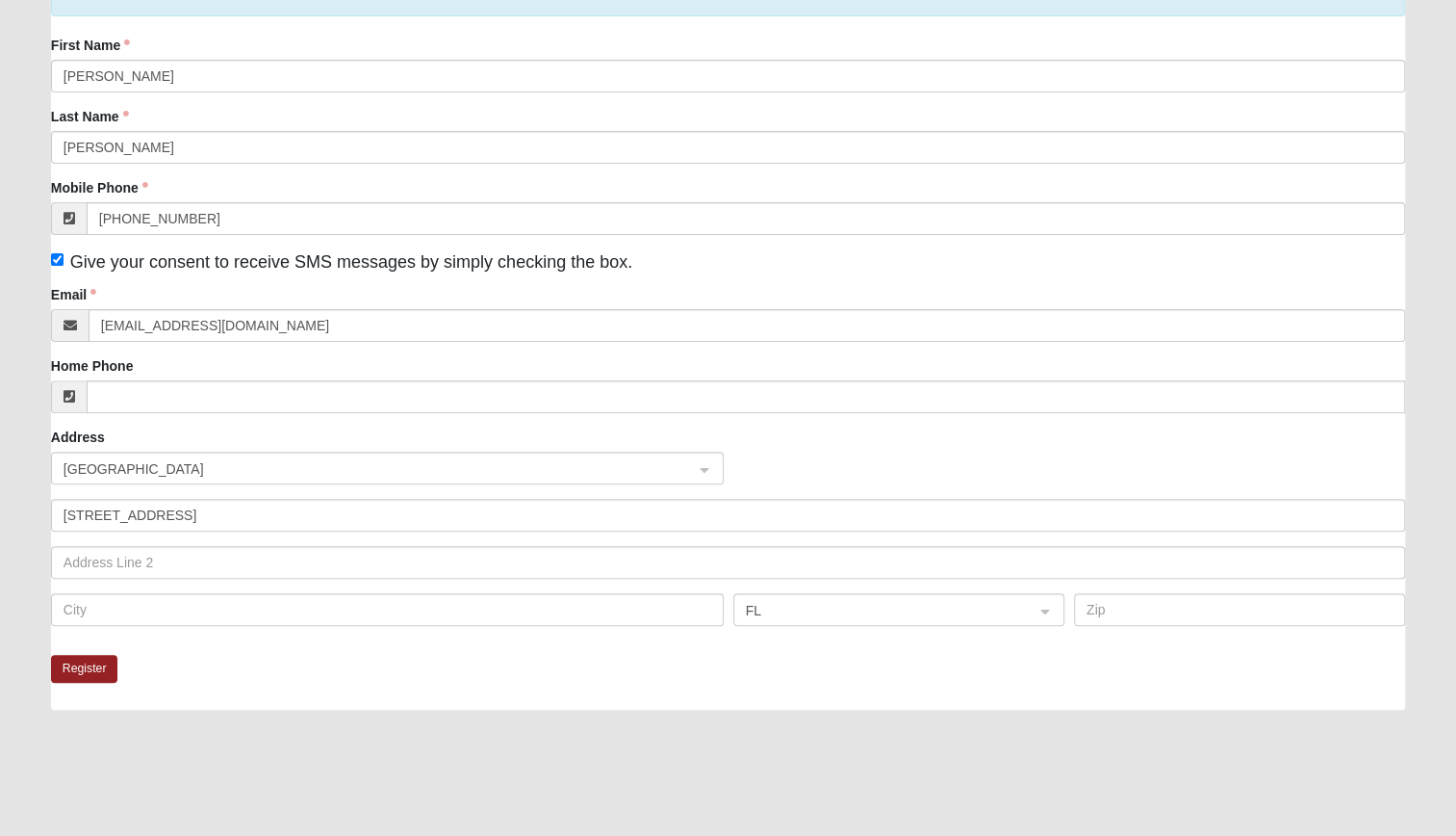
scroll to position [189, 0]
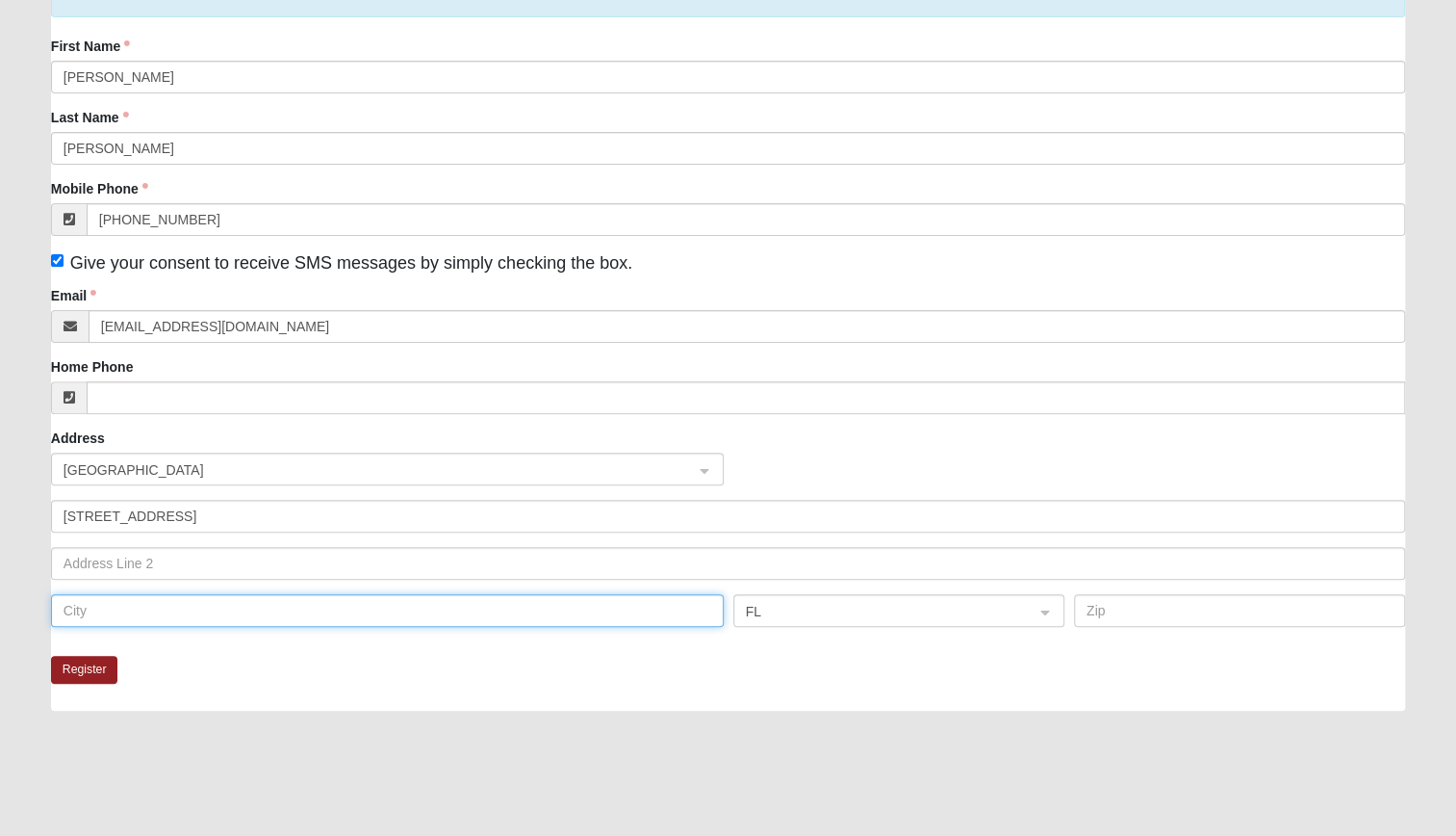
click at [98, 616] on input "text" at bounding box center [386, 610] width 672 height 33
type input "Yulee"
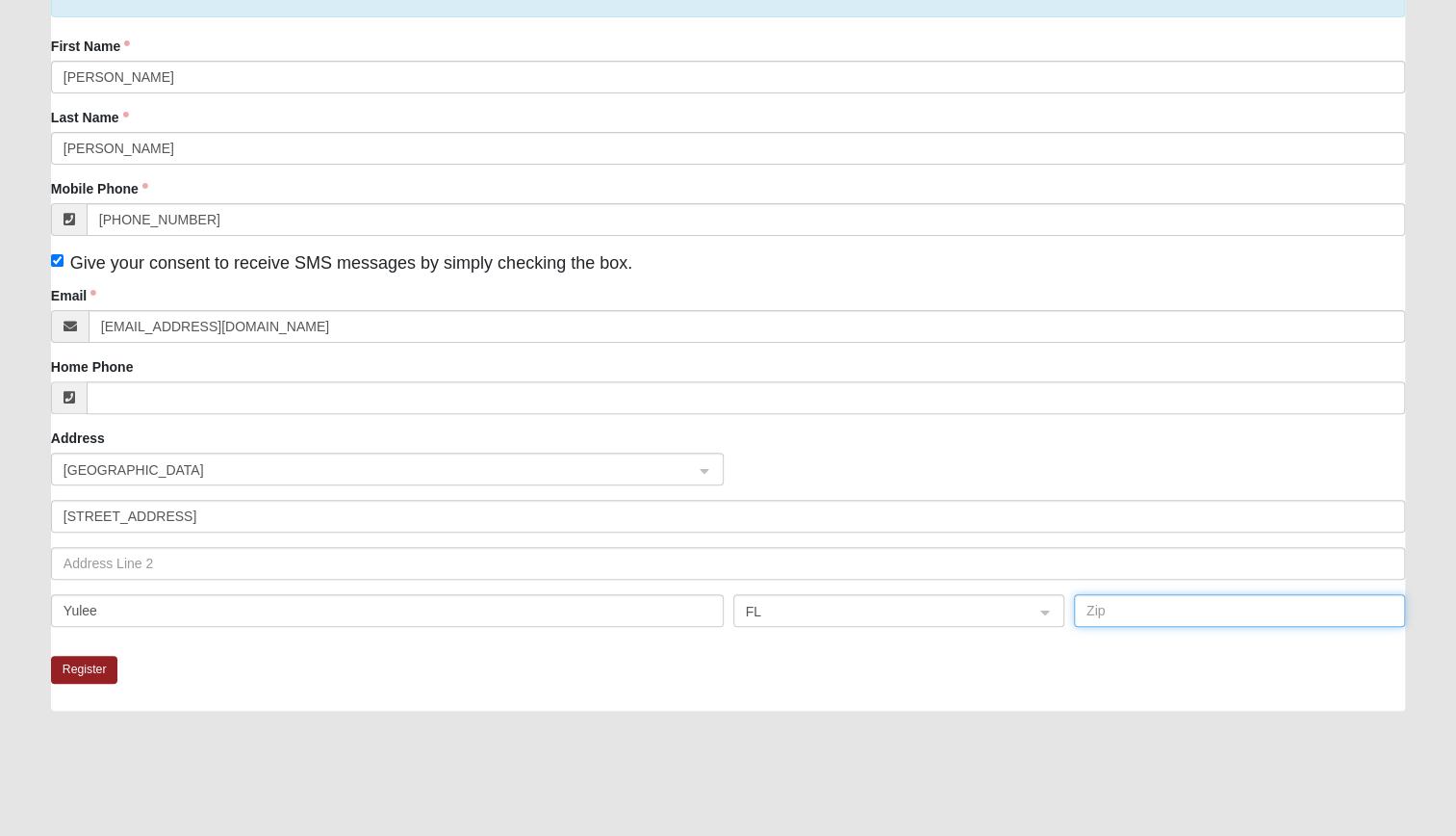
click at [1097, 611] on input "text" at bounding box center [1239, 610] width 331 height 33
type input "32097-0097"
click at [702, 712] on div "Please complete the form below to register for Mixed Johnson 32011. First Name …" at bounding box center [727, 443] width 1353 height 956
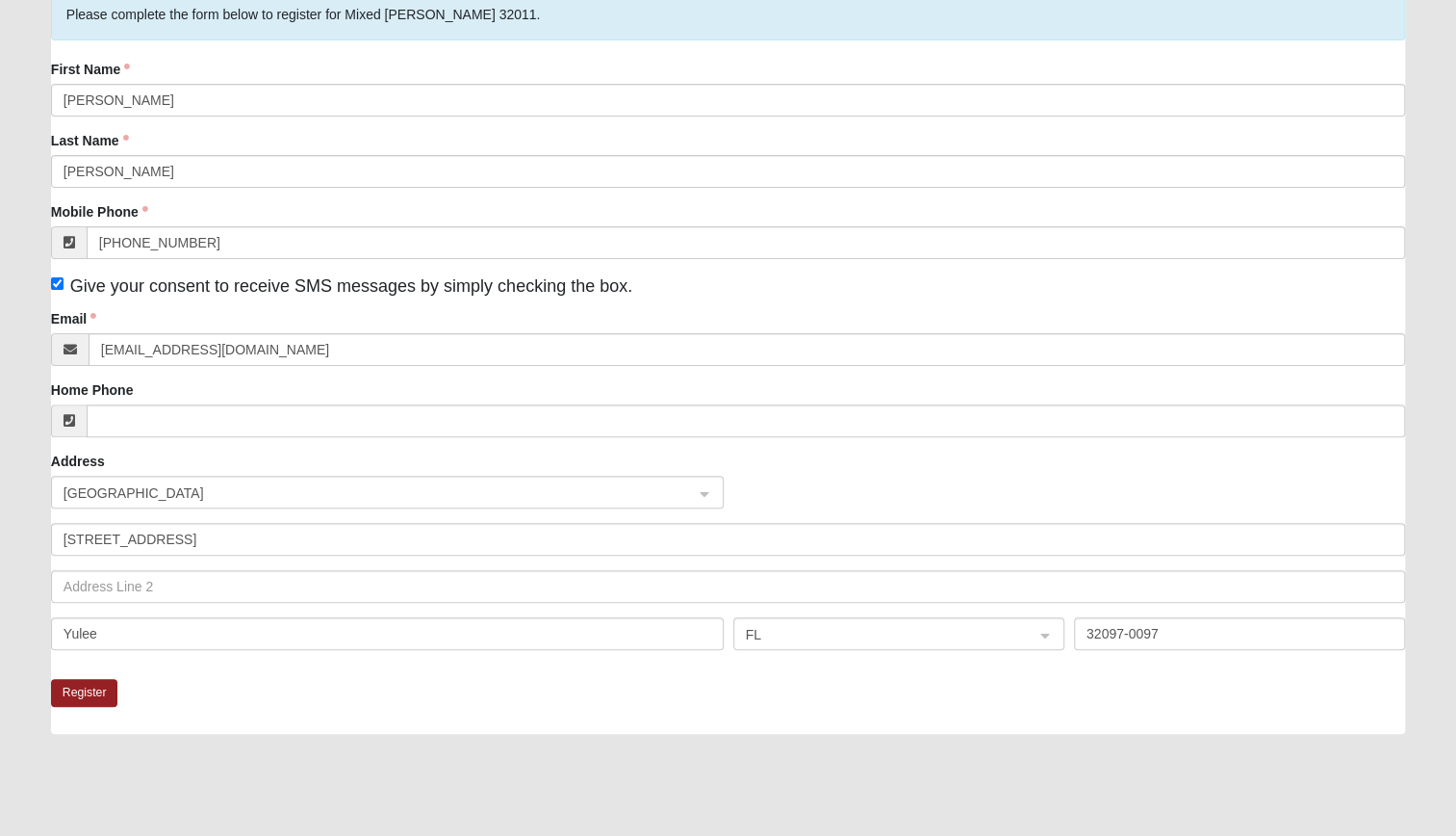
scroll to position [167, 0]
click at [70, 695] on button "Register" at bounding box center [85, 692] width 68 height 28
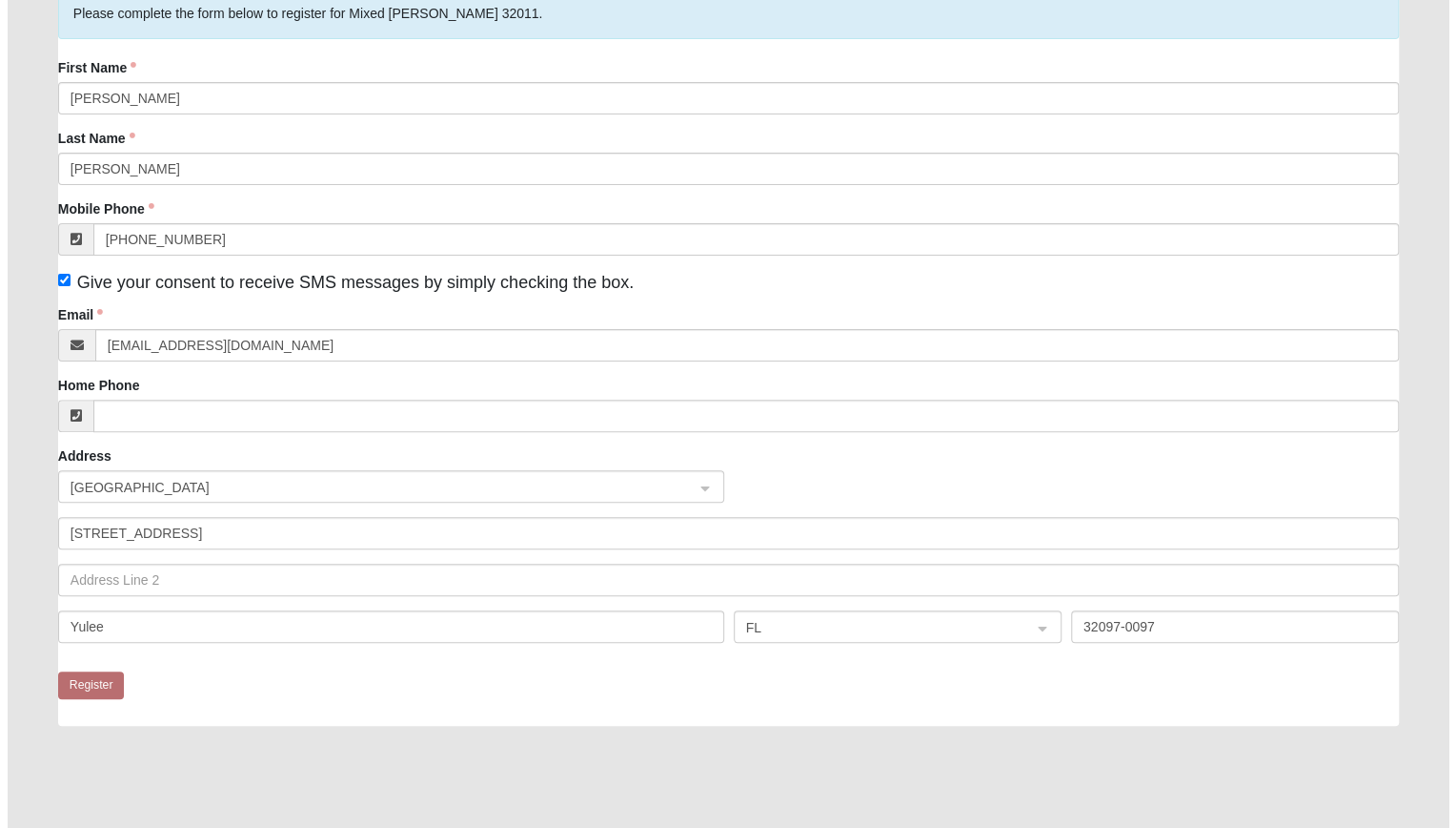
scroll to position [0, 0]
